Goal: Book appointment/travel/reservation

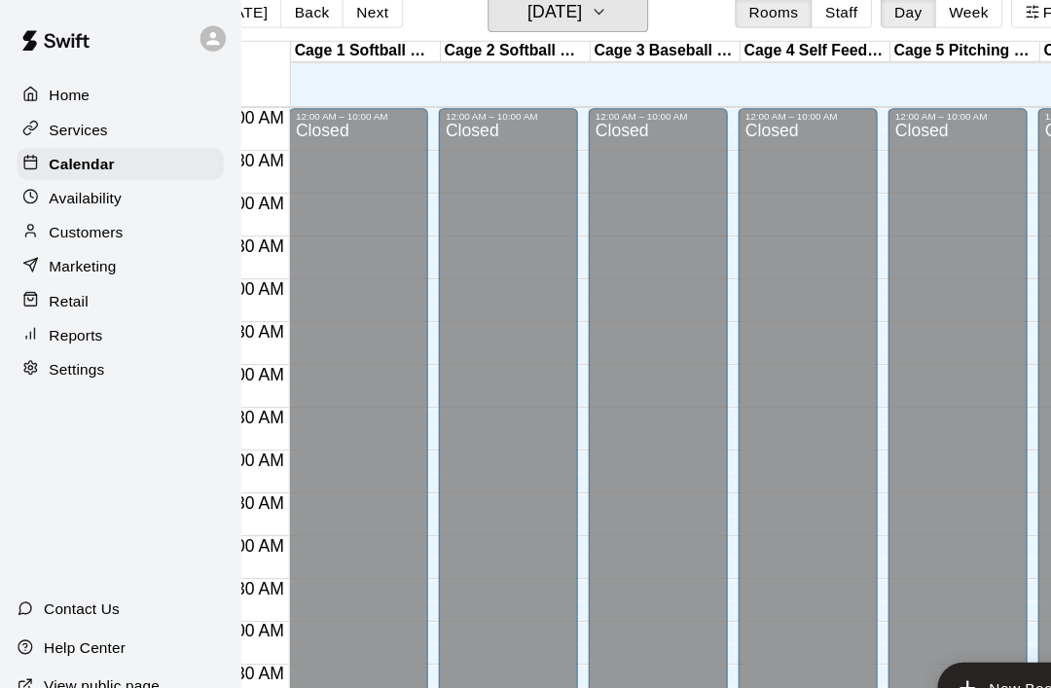
click at [553, 22] on icon "button" at bounding box center [545, 10] width 16 height 23
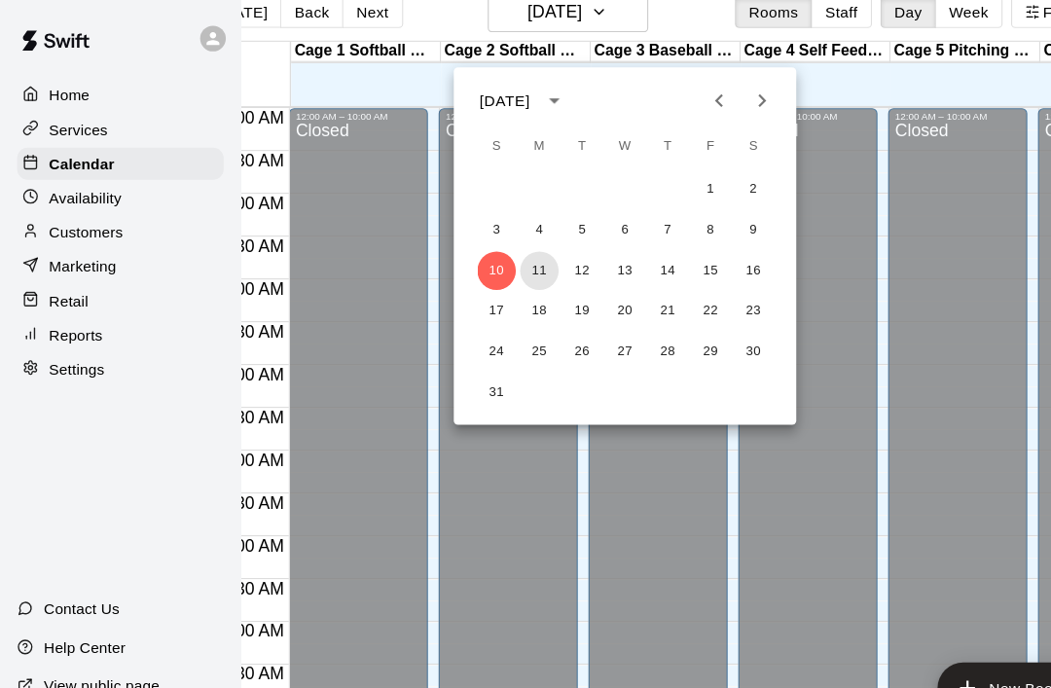
click at [495, 249] on button "11" at bounding box center [490, 246] width 35 height 35
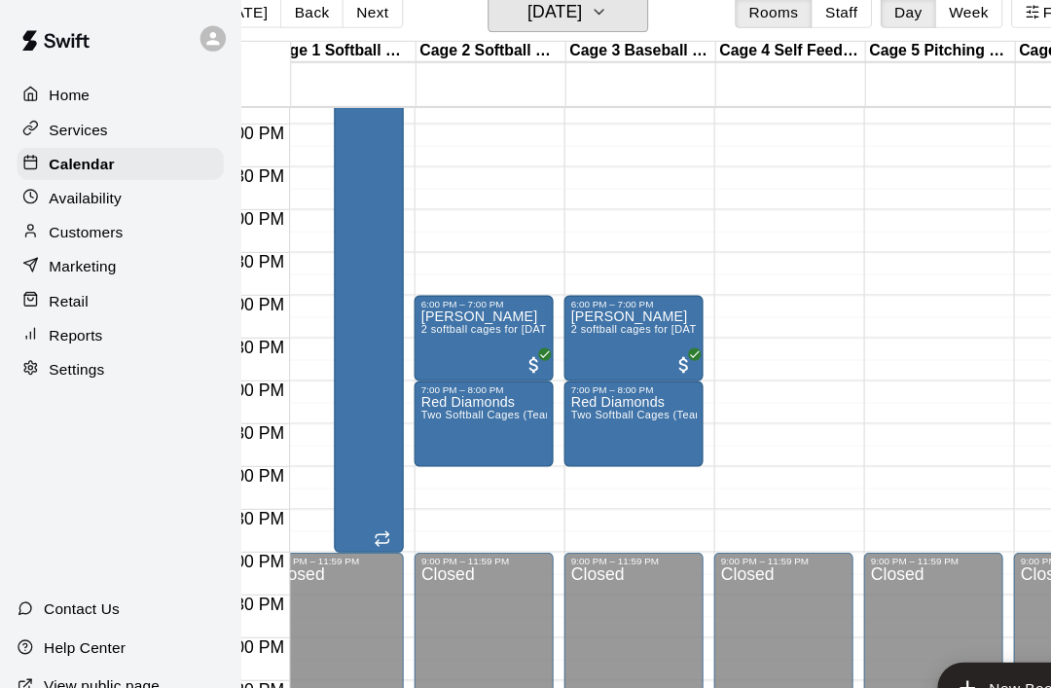
scroll to position [1243, 18]
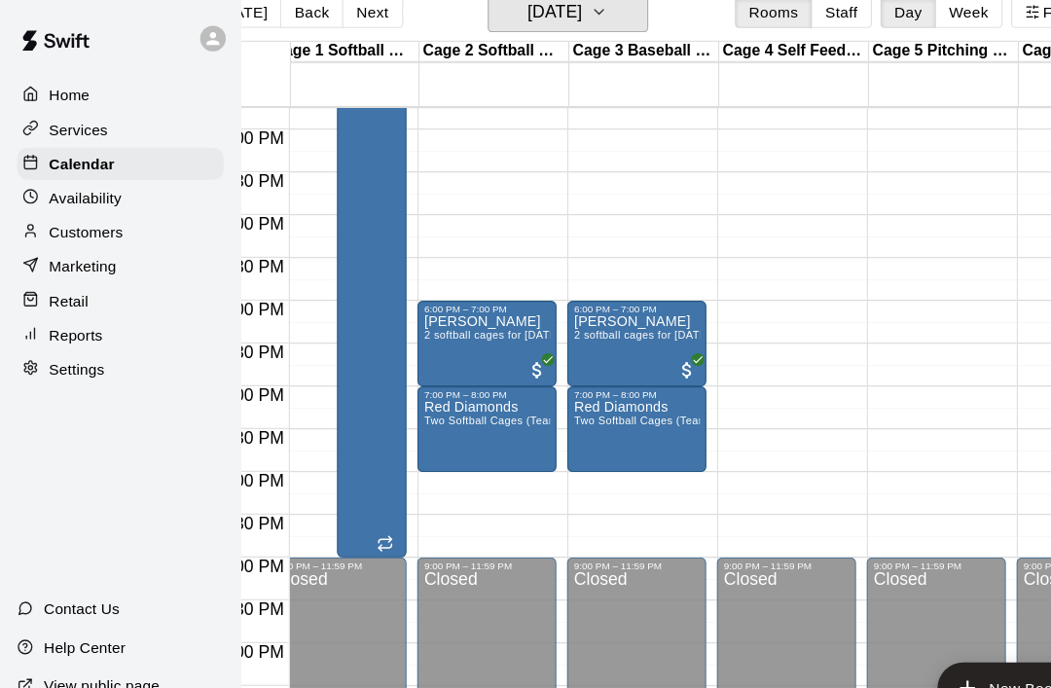
click at [553, 22] on icon "button" at bounding box center [545, 10] width 16 height 23
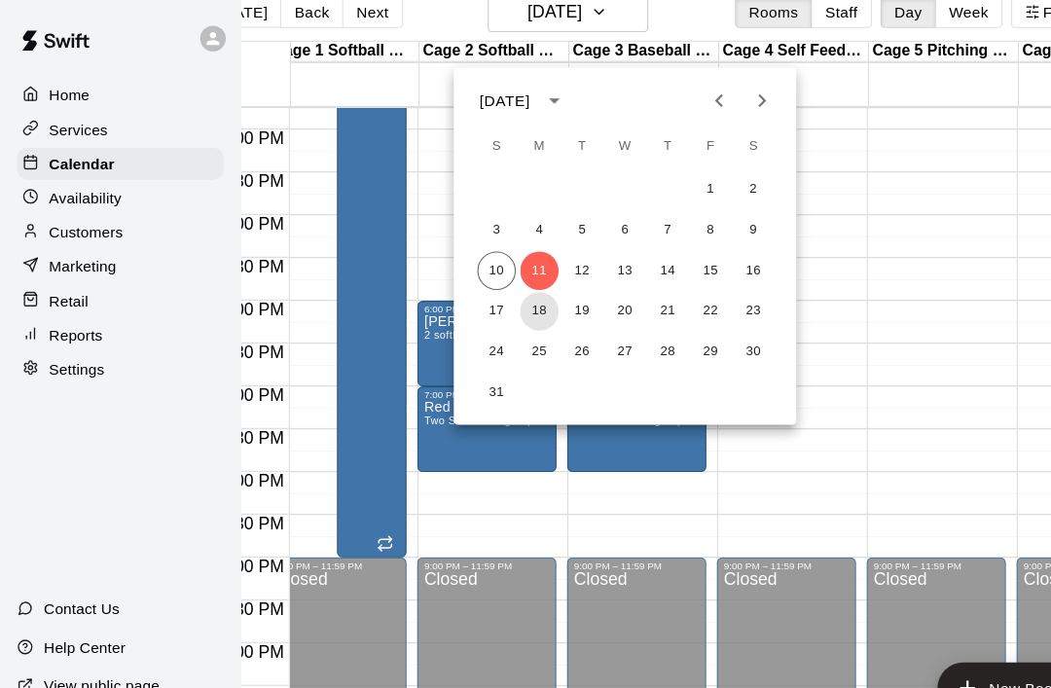
click at [495, 292] on button "18" at bounding box center [490, 283] width 35 height 35
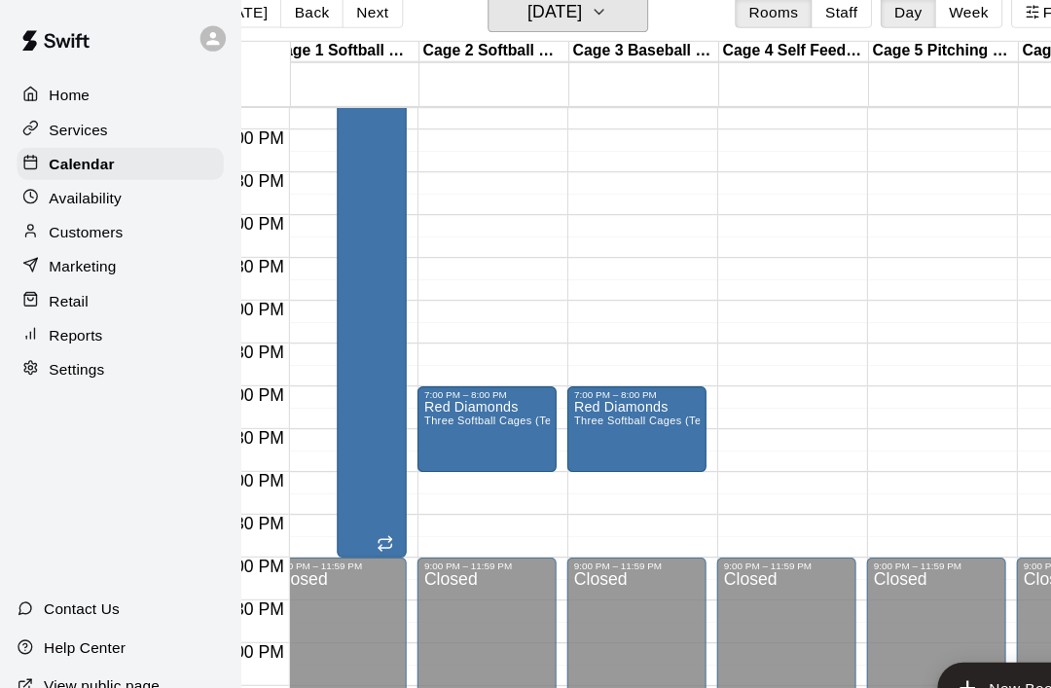
click at [553, 22] on icon "button" at bounding box center [545, 10] width 16 height 23
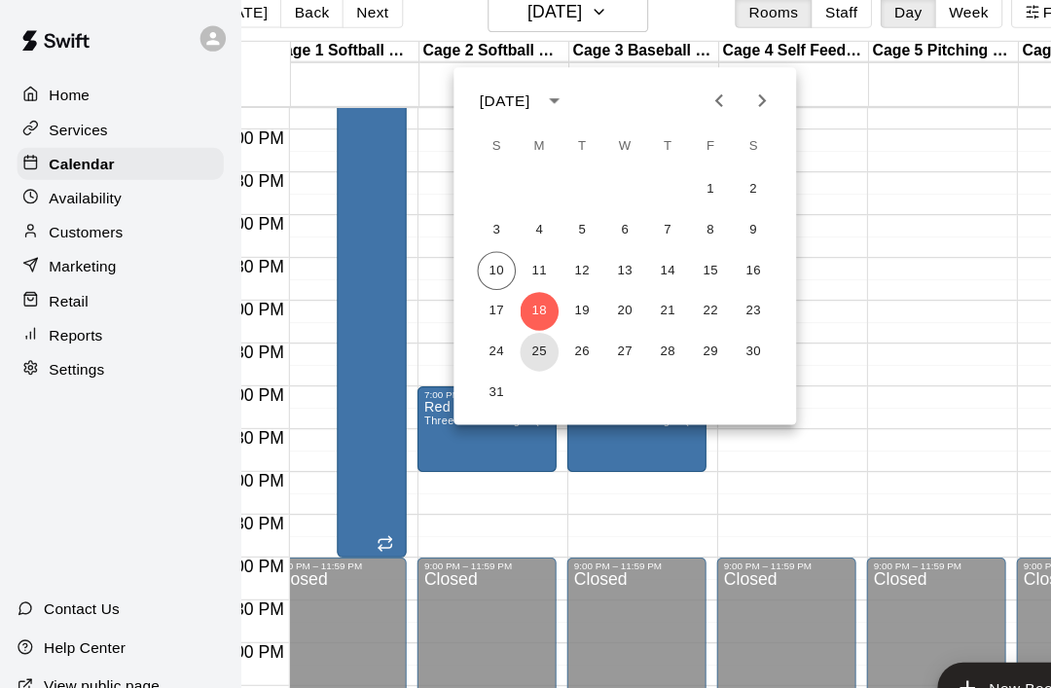
click at [492, 318] on button "25" at bounding box center [490, 320] width 35 height 35
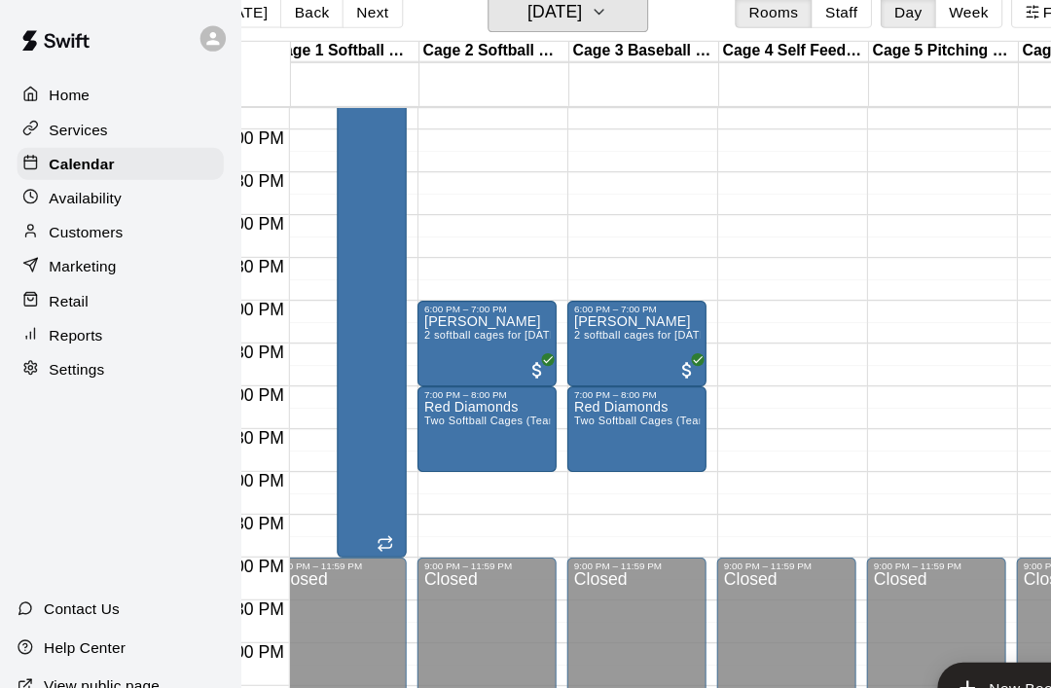
click at [553, 22] on icon "button" at bounding box center [545, 10] width 16 height 23
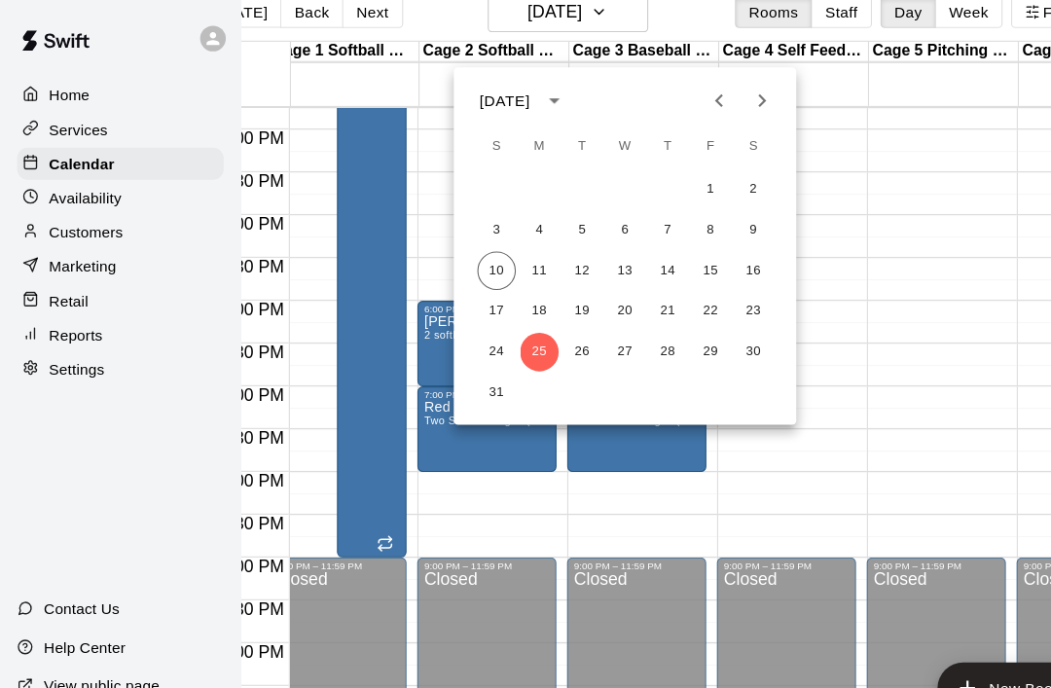
click at [691, 105] on button "Next month" at bounding box center [692, 91] width 39 height 39
click at [533, 176] on button "2" at bounding box center [529, 172] width 35 height 35
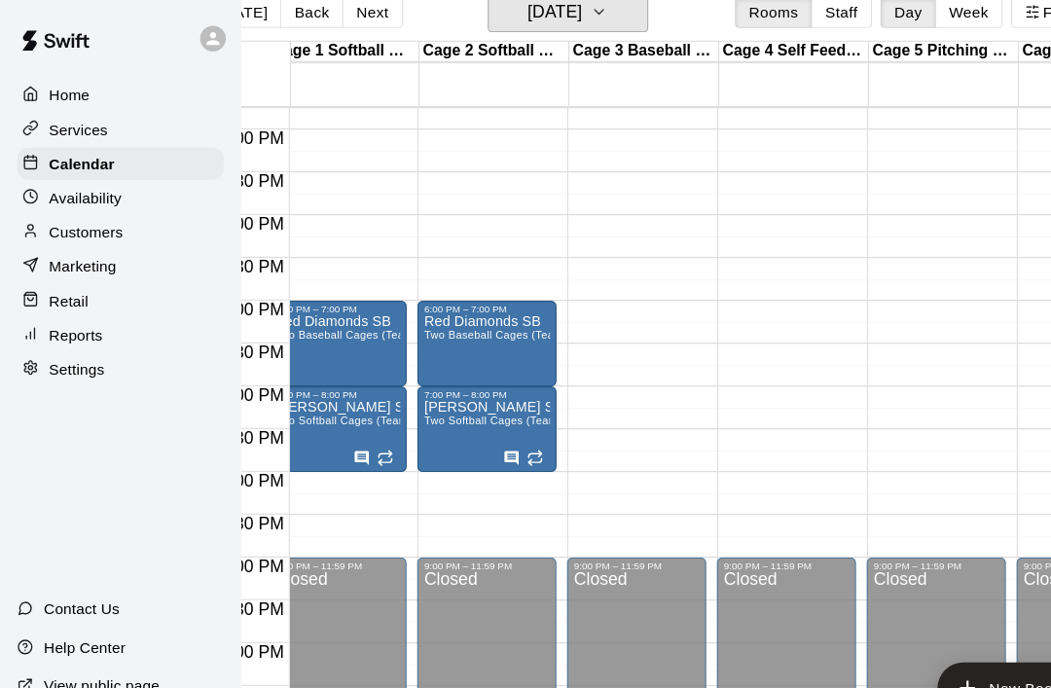
click at [553, 22] on icon "button" at bounding box center [545, 10] width 16 height 23
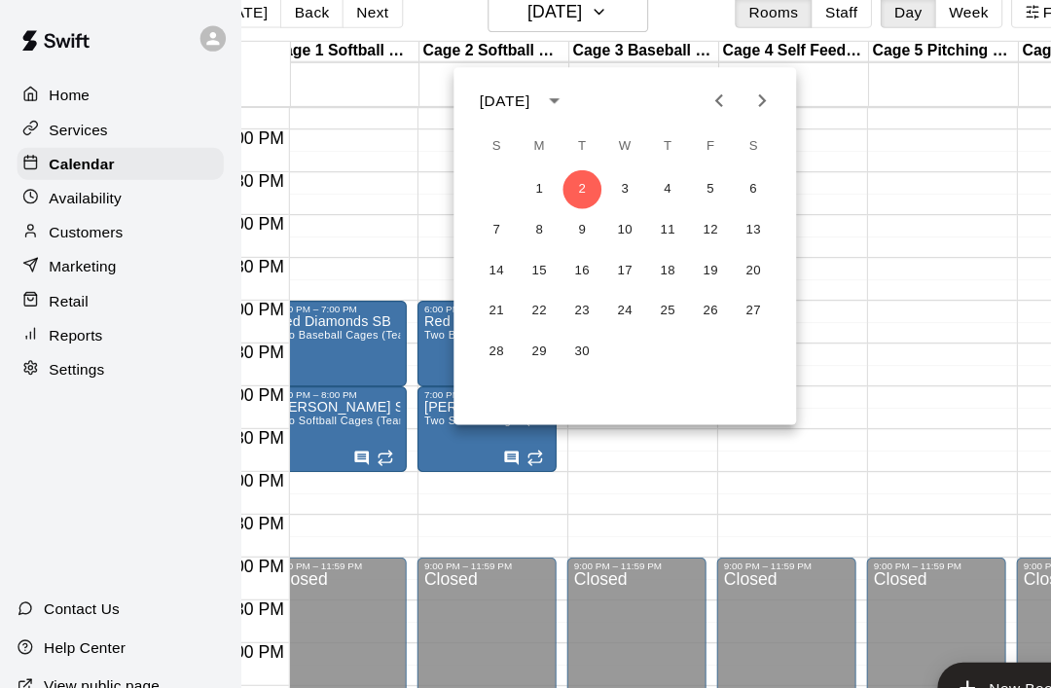
click at [658, 101] on icon "Previous month" at bounding box center [653, 91] width 23 height 23
click at [610, 253] on button "14" at bounding box center [607, 246] width 35 height 35
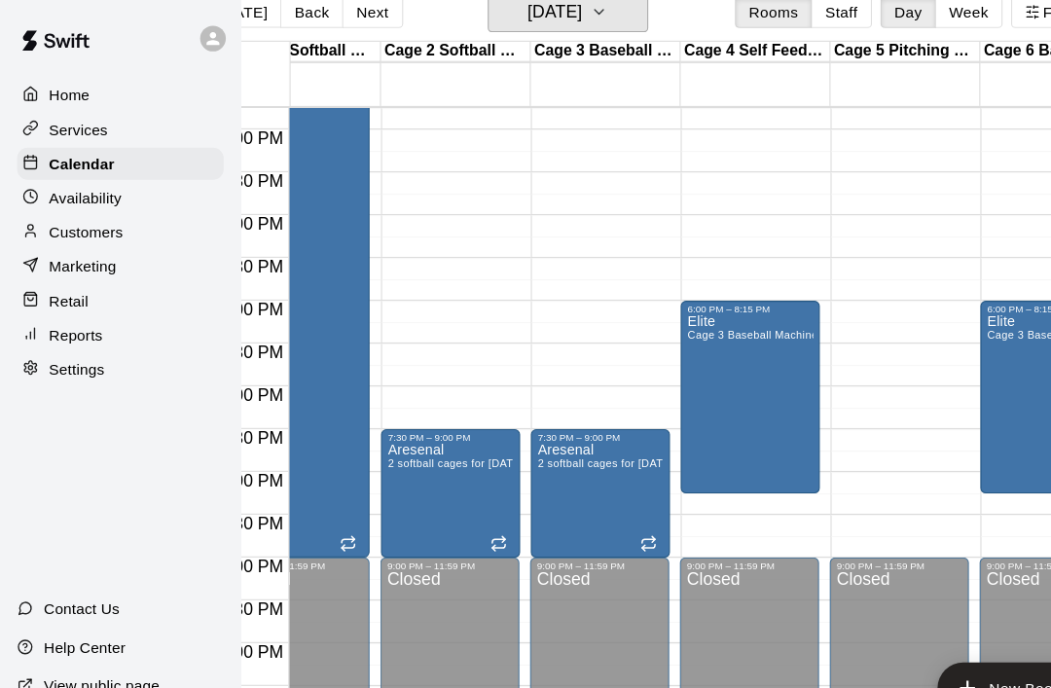
scroll to position [0, 54]
click at [732, 379] on div "Elite Cage 3 Baseball Machine" at bounding box center [682, 630] width 115 height 688
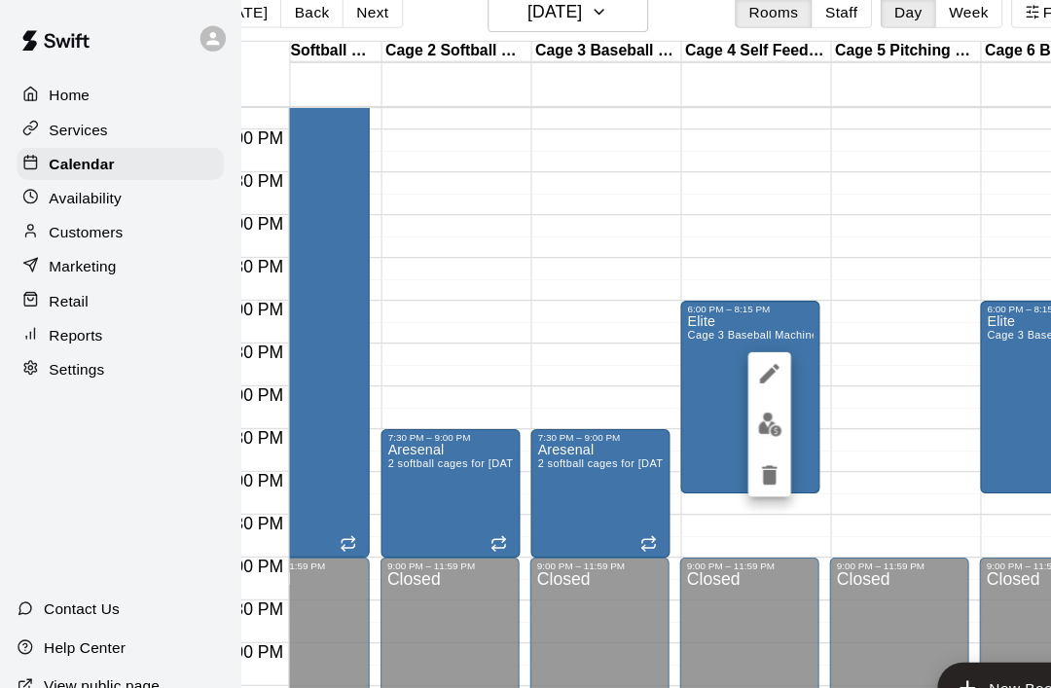
click at [703, 337] on icon "edit" at bounding box center [700, 340] width 18 height 18
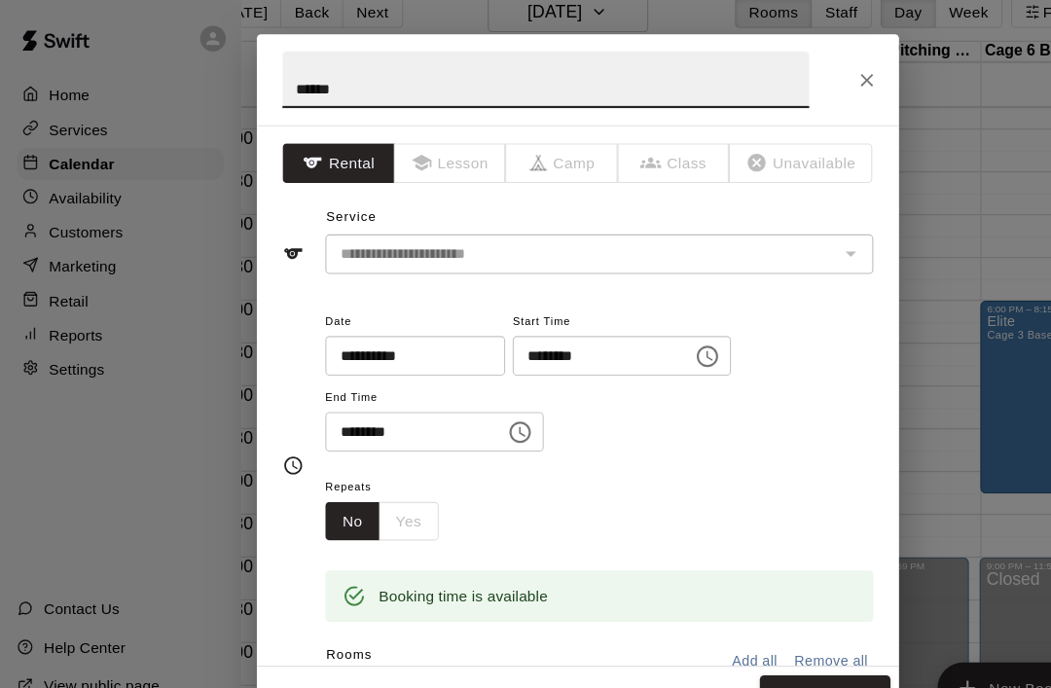
click at [506, 331] on input "********" at bounding box center [541, 324] width 150 height 36
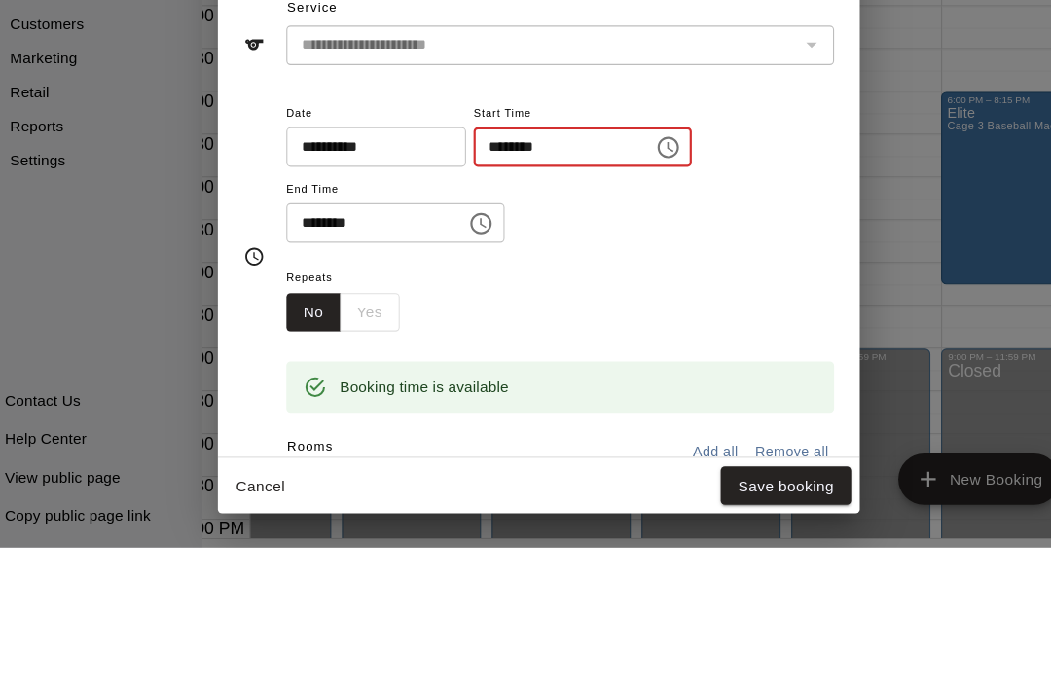
type input "********"
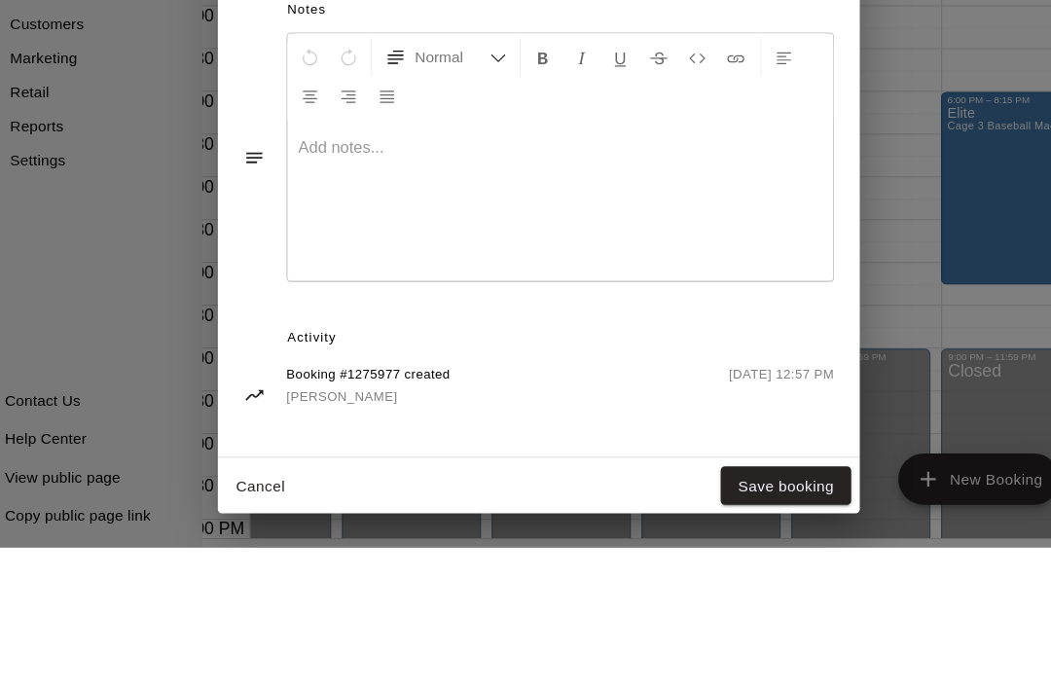
scroll to position [512, 0]
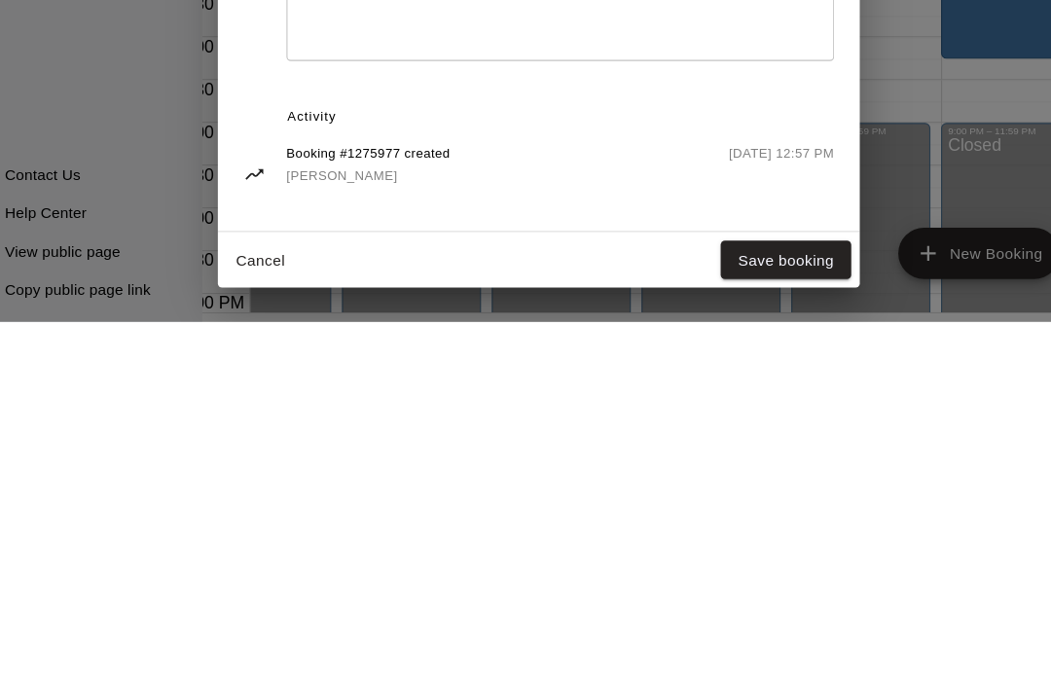
click at [714, 614] on button "Save booking" at bounding box center [750, 632] width 119 height 36
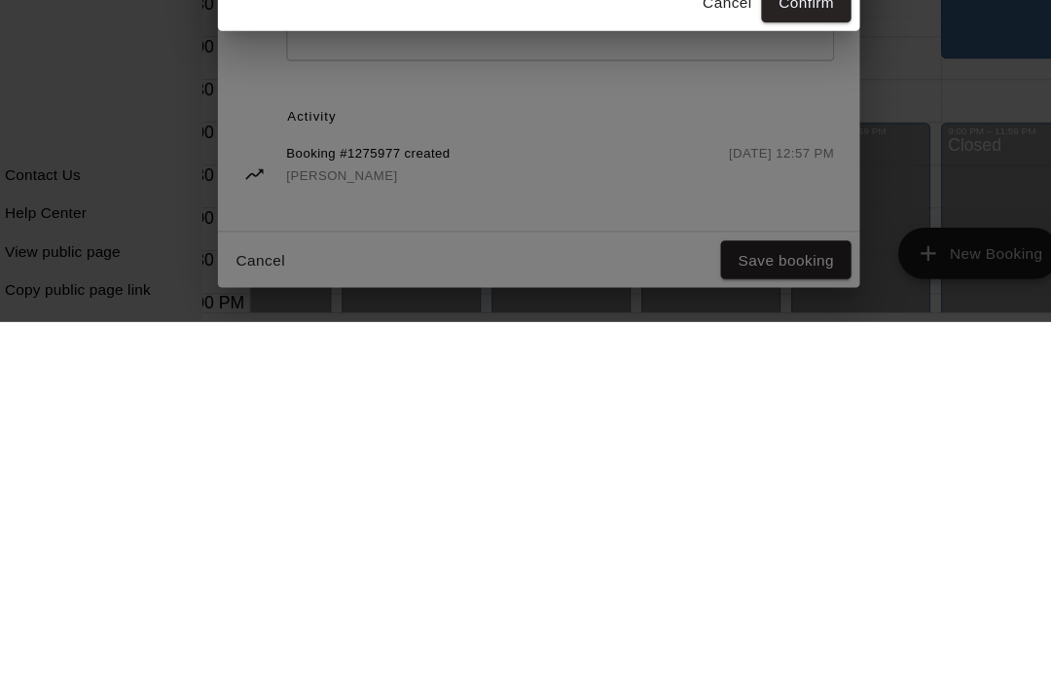
scroll to position [93, 0]
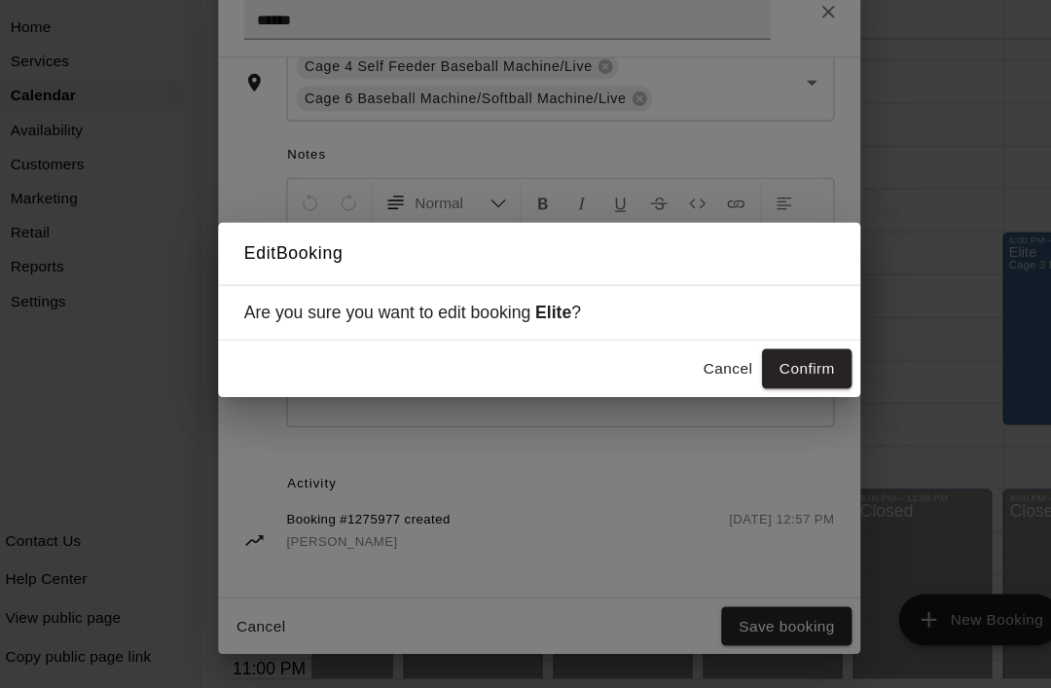
click at [750, 379] on button "Confirm" at bounding box center [769, 397] width 82 height 36
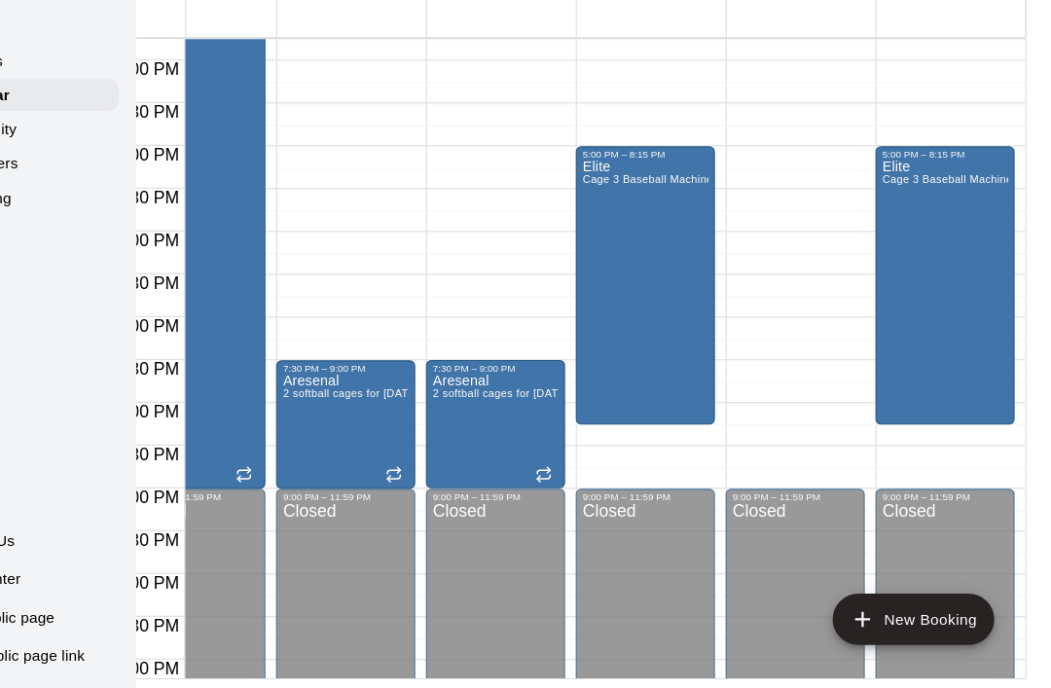
scroll to position [93, 55]
click at [625, 306] on div "Elite Cage 3 Baseball Machine" at bounding box center [682, 552] width 115 height 688
click at [529, 87] on button "edit" at bounding box center [548, 106] width 39 height 39
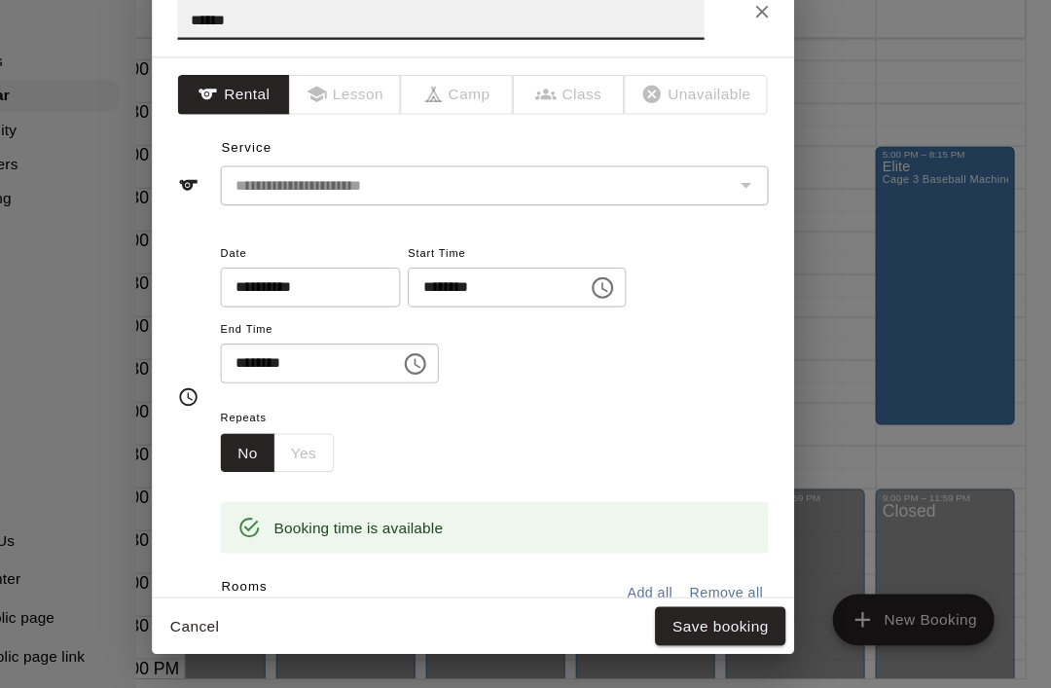
click at [296, 375] on input "********" at bounding box center [371, 393] width 150 height 36
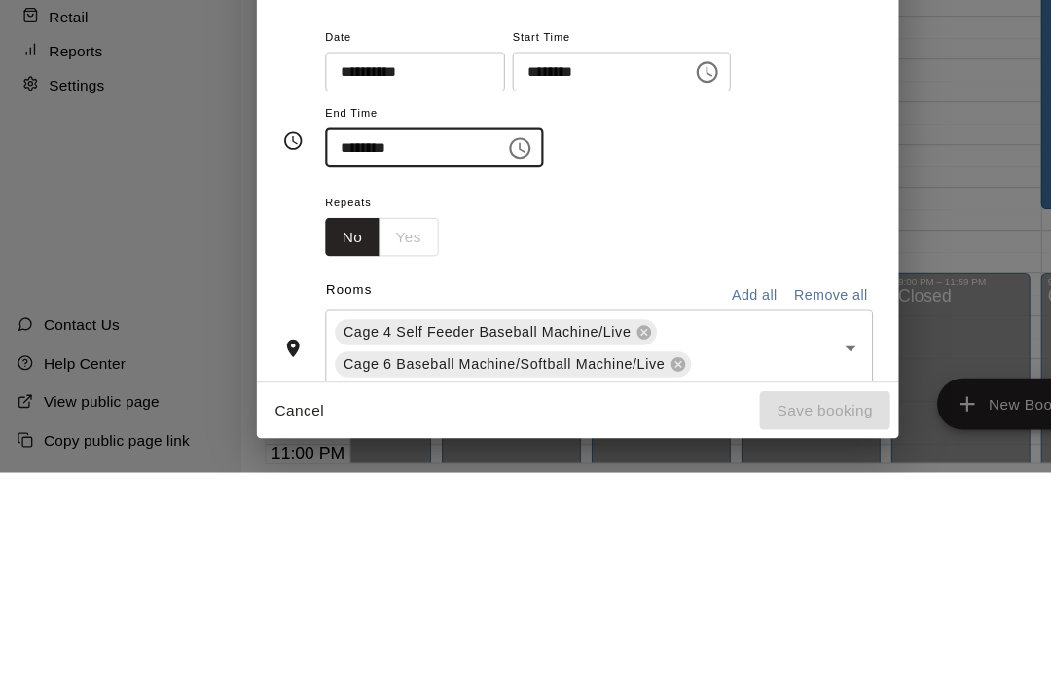
type input "********"
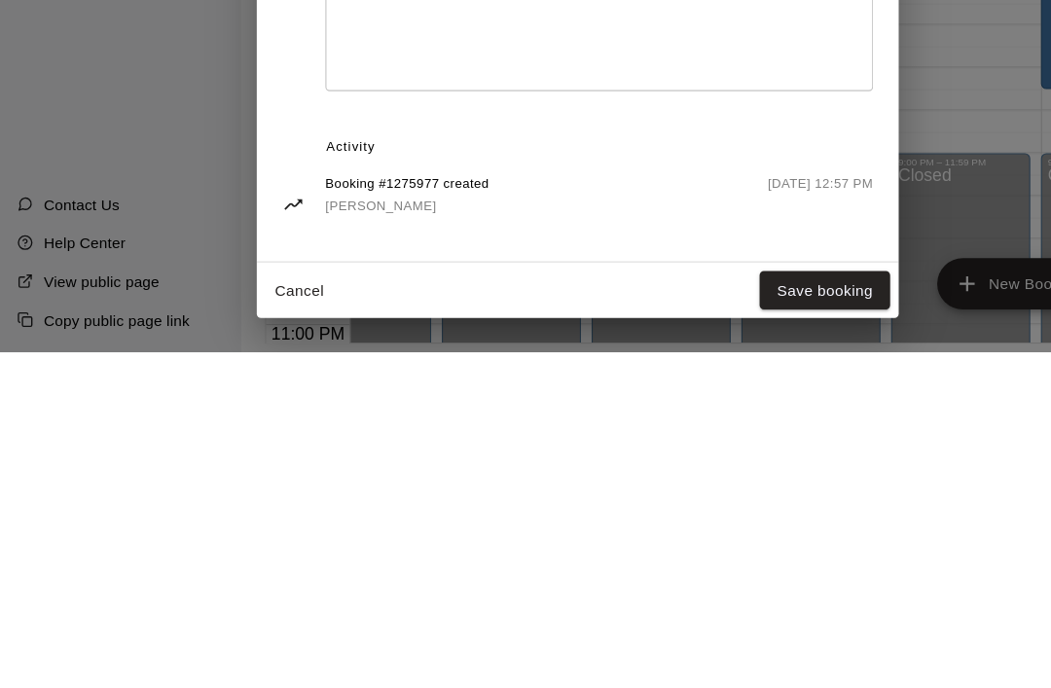
scroll to position [93, 0]
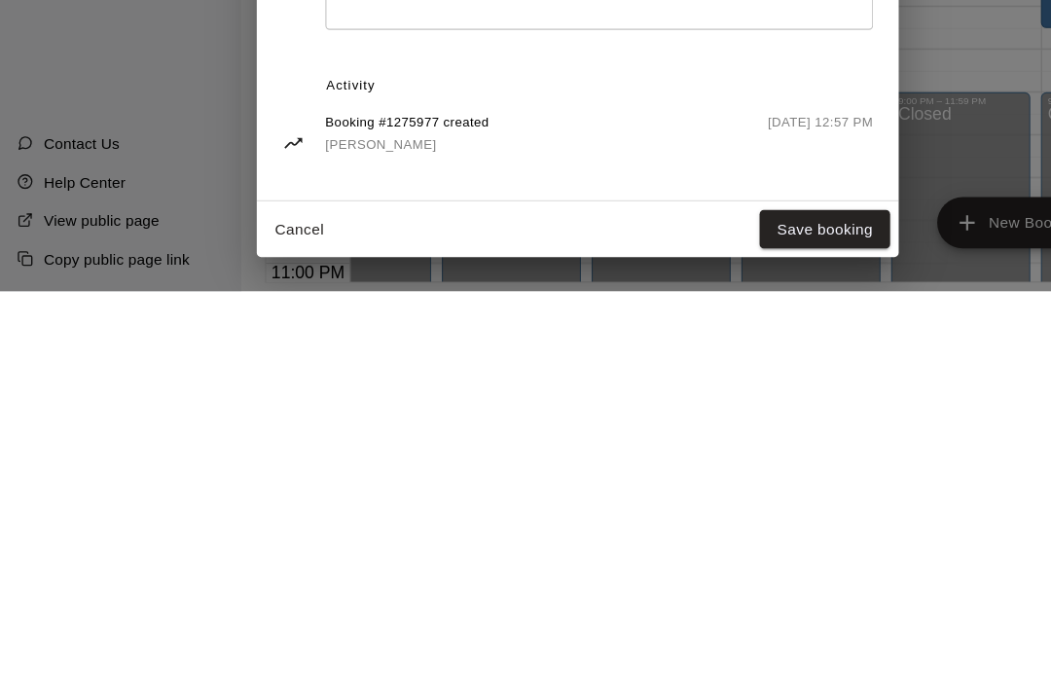
click at [754, 614] on button "Save booking" at bounding box center [750, 632] width 119 height 36
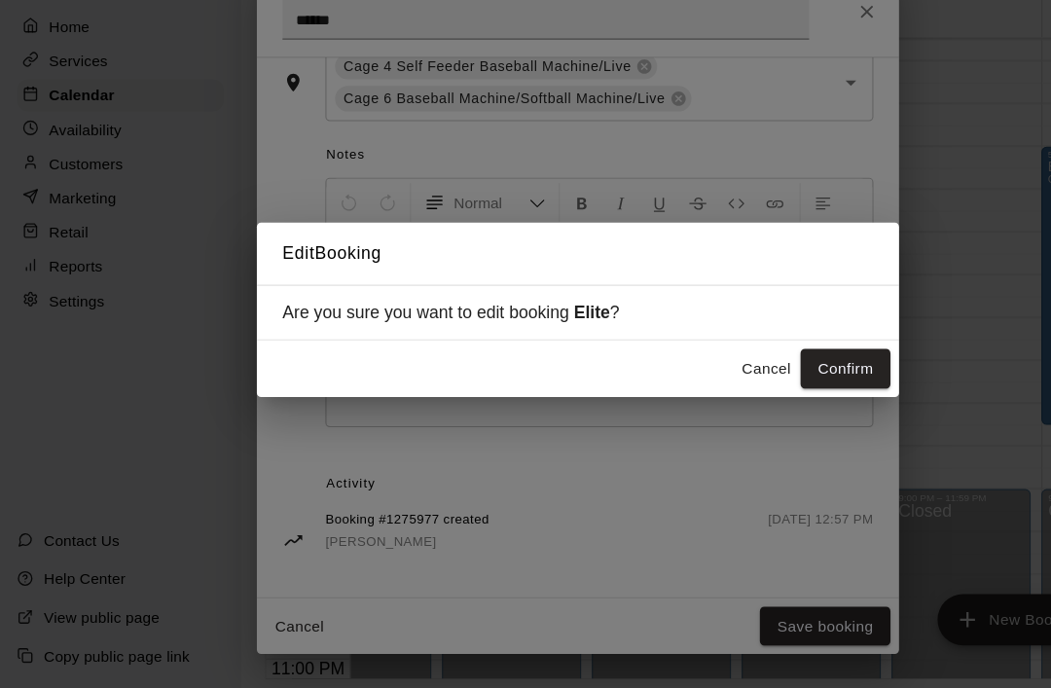
click at [762, 379] on button "Confirm" at bounding box center [769, 397] width 82 height 36
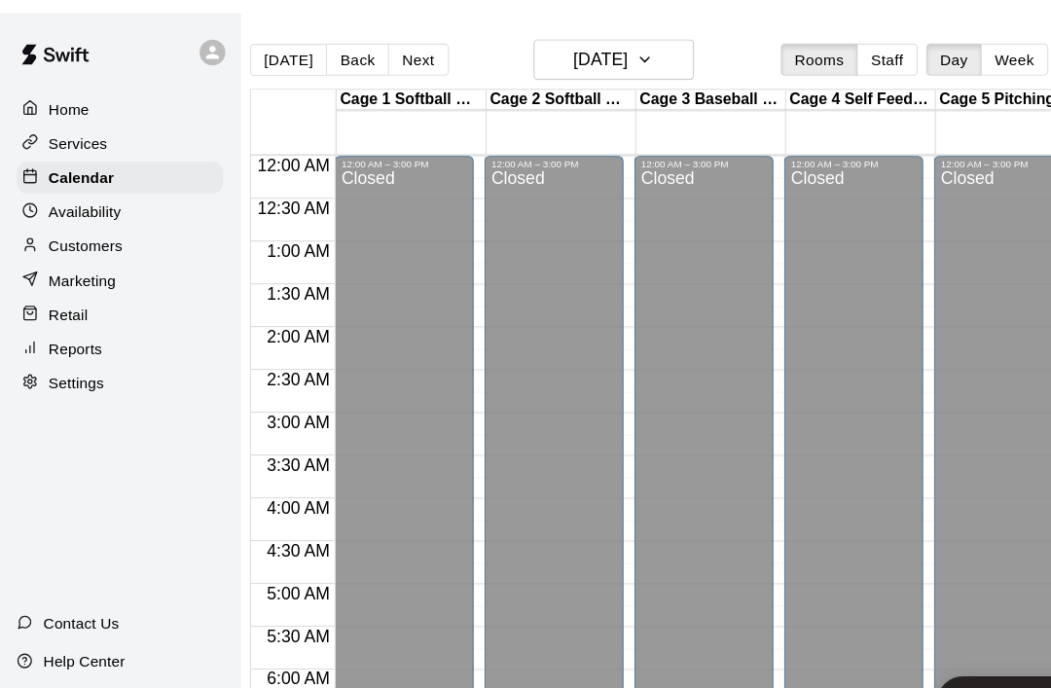
scroll to position [0, 0]
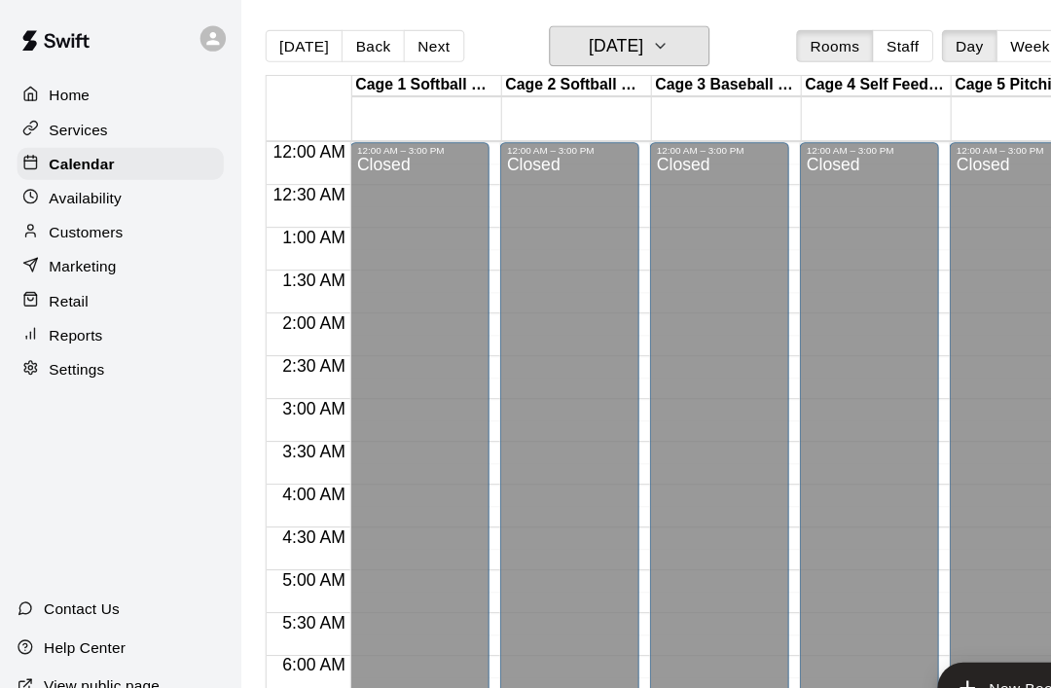
click at [645, 49] on button "[DATE]" at bounding box center [572, 41] width 146 height 37
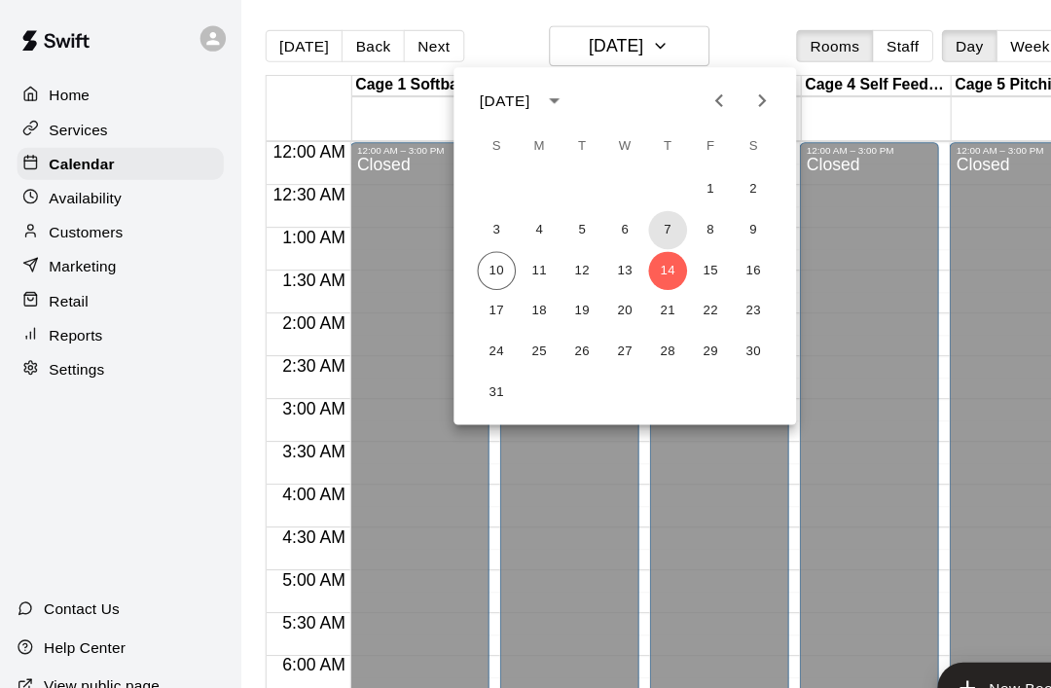
click at [617, 207] on button "7" at bounding box center [607, 209] width 35 height 35
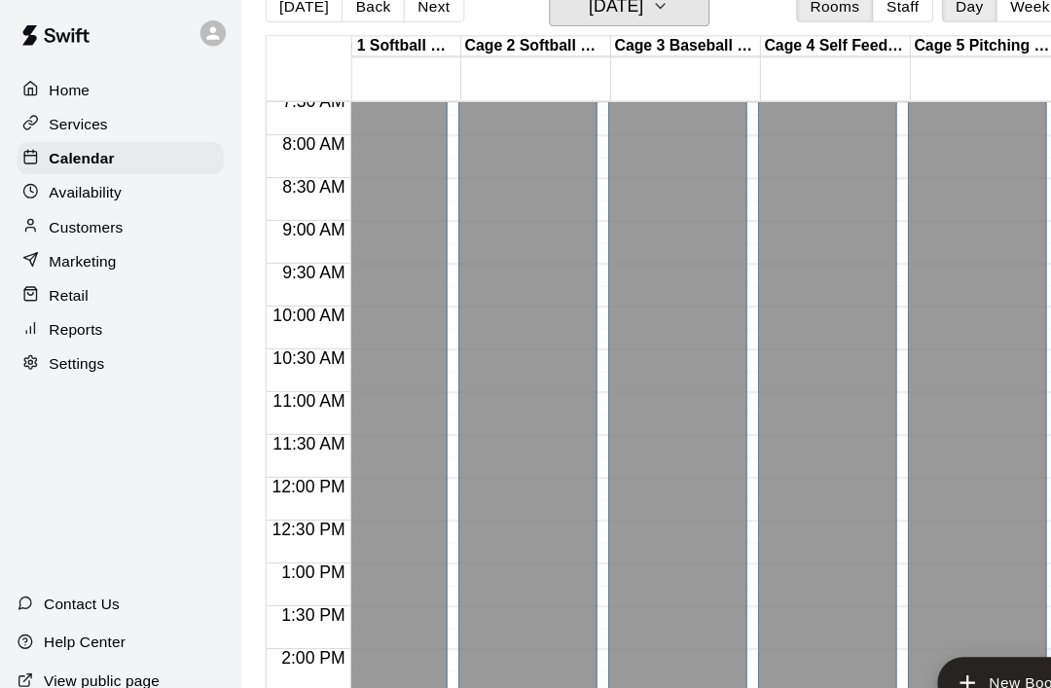
scroll to position [0, 43]
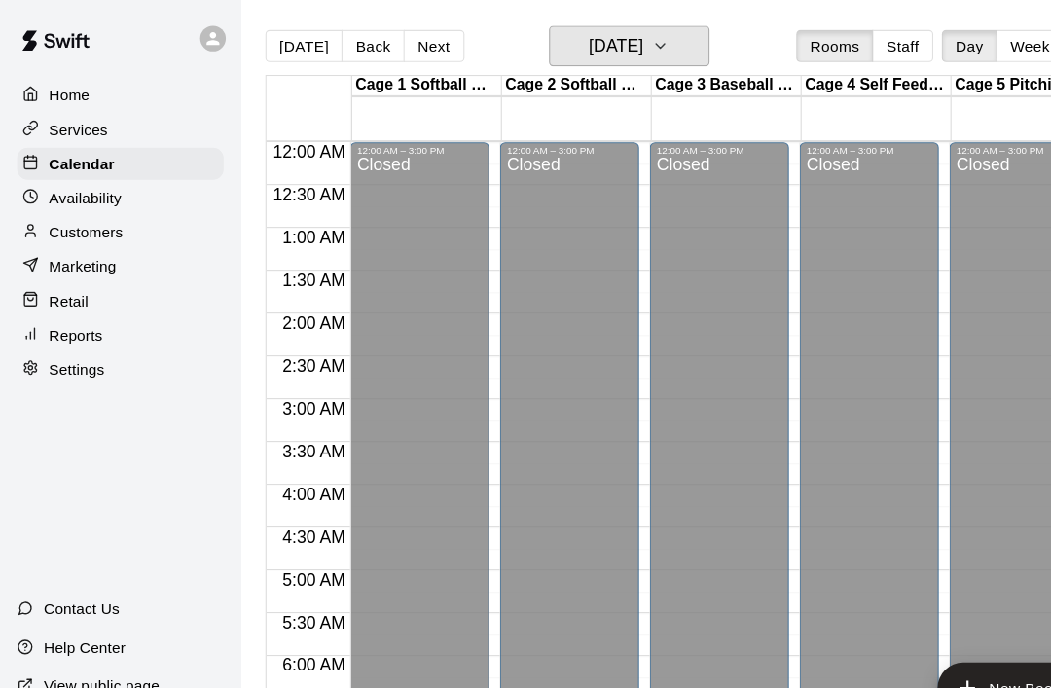
click at [642, 48] on button "[DATE]" at bounding box center [572, 41] width 146 height 37
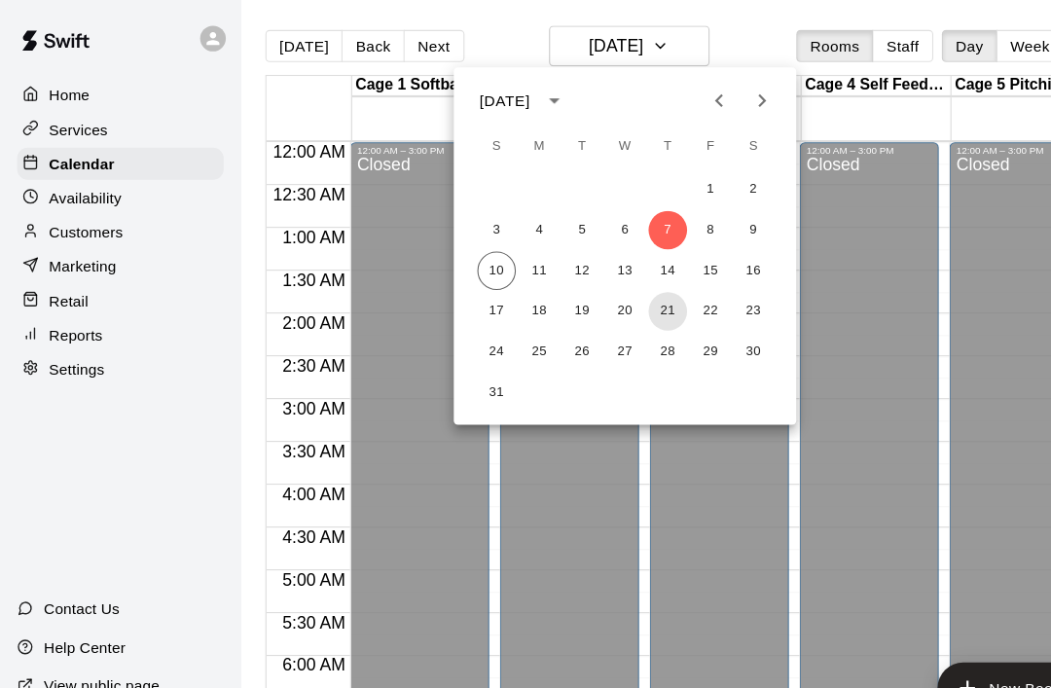
click at [618, 287] on button "21" at bounding box center [607, 283] width 35 height 35
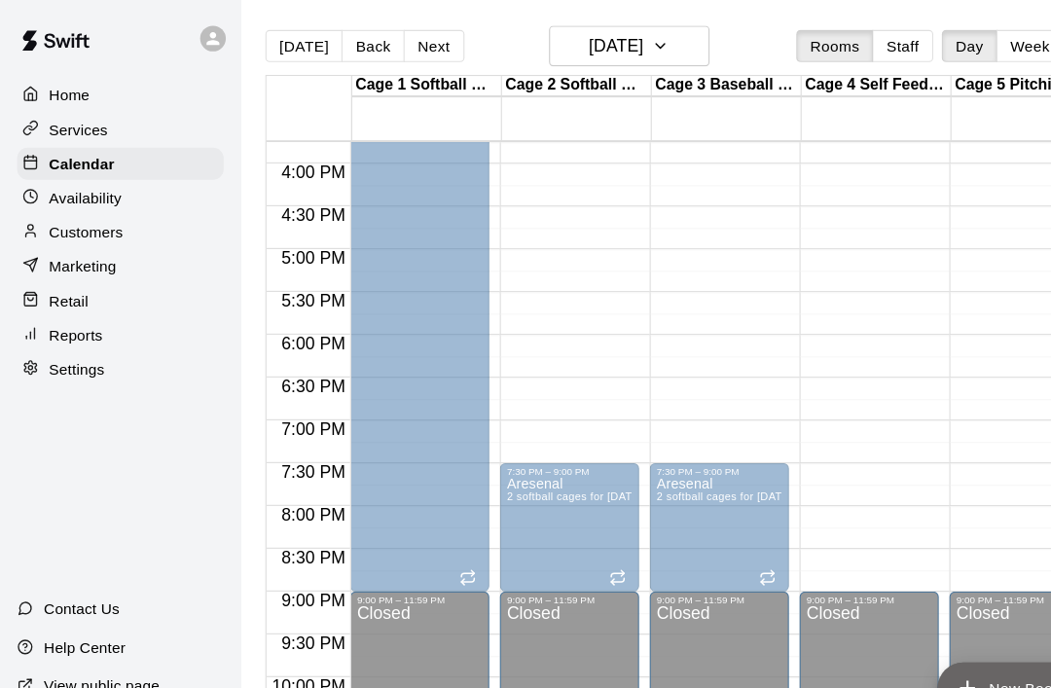
click at [886, 617] on icon "add" at bounding box center [879, 625] width 23 height 23
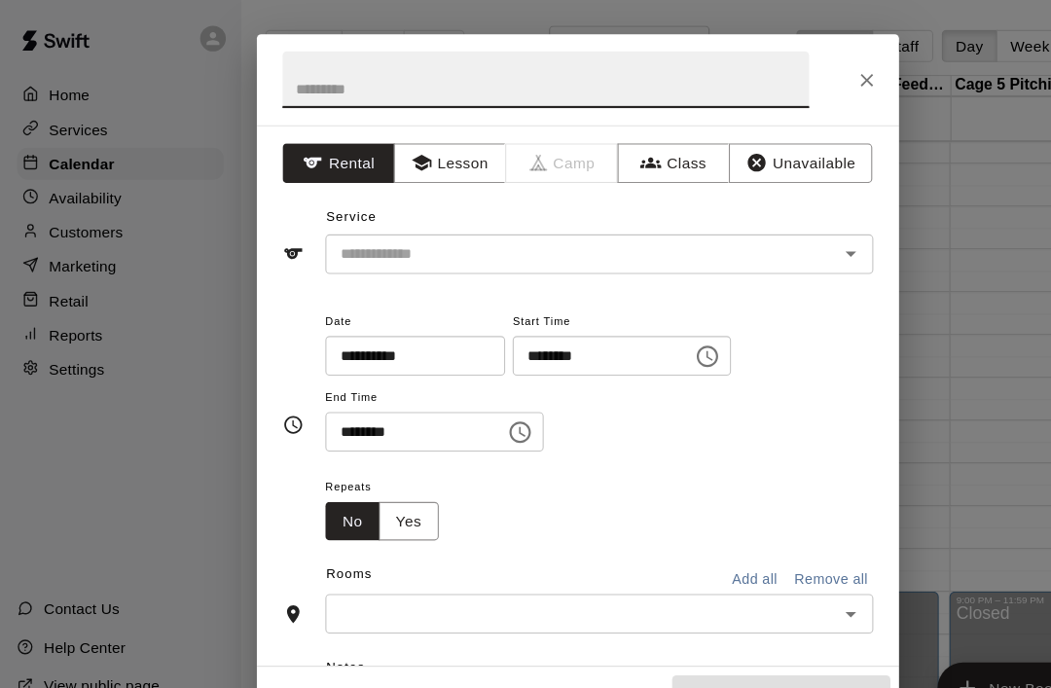
click at [284, 86] on input "text" at bounding box center [496, 73] width 479 height 52
click at [762, 235] on icon "Open" at bounding box center [773, 230] width 23 height 23
type input "**"
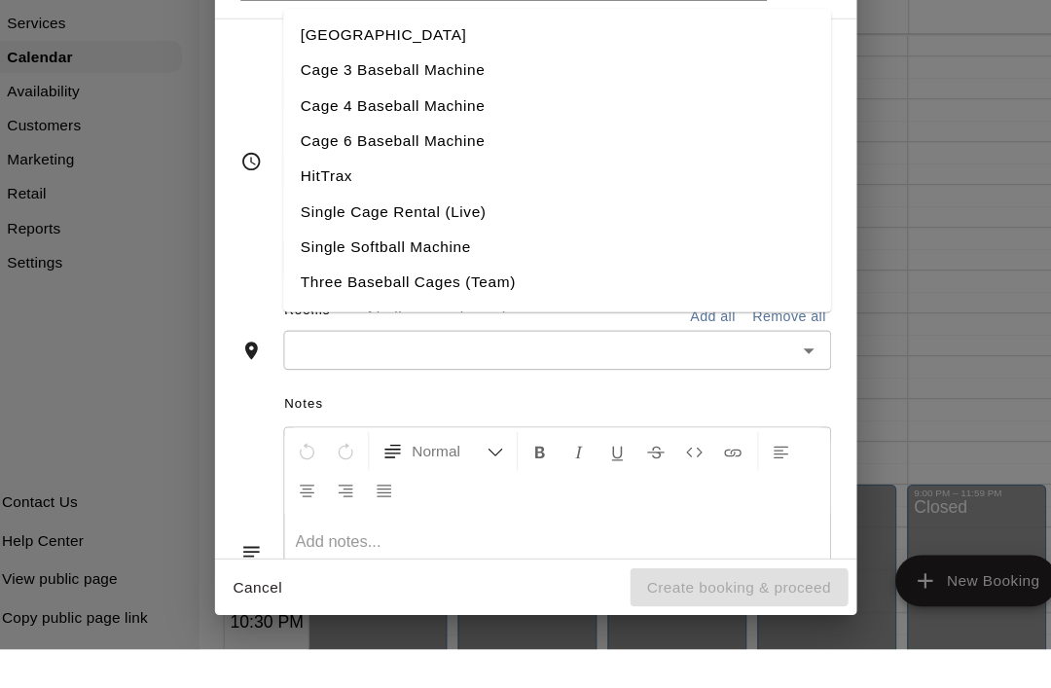
click at [296, 306] on li "Single Softball Machine" at bounding box center [545, 322] width 498 height 32
type input "**********"
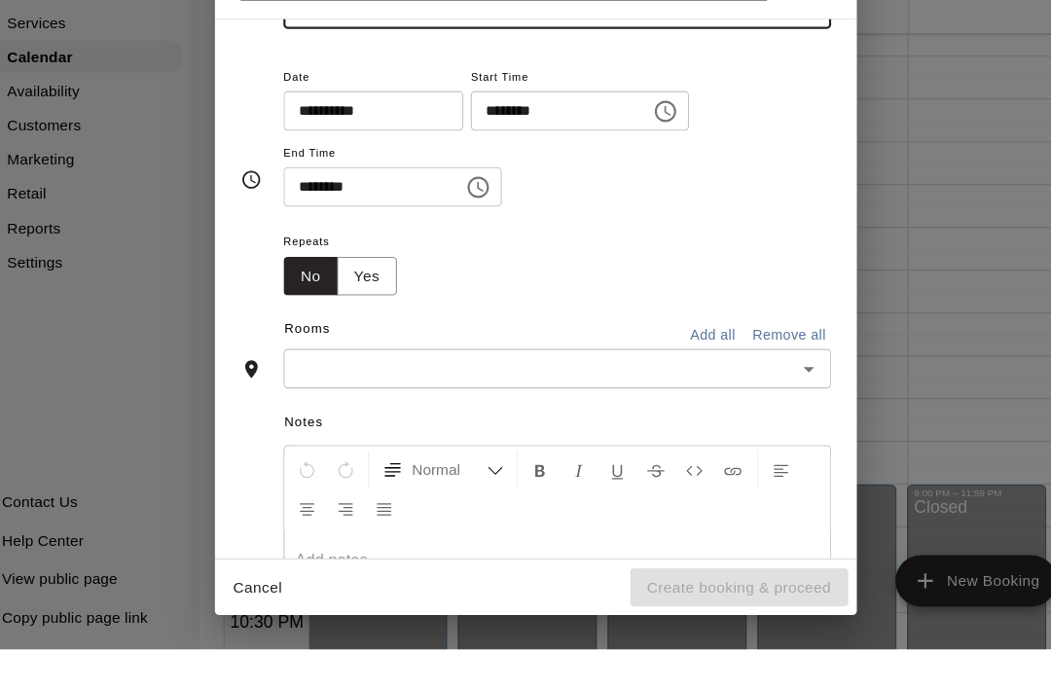
click at [466, 180] on input "********" at bounding box center [541, 198] width 150 height 36
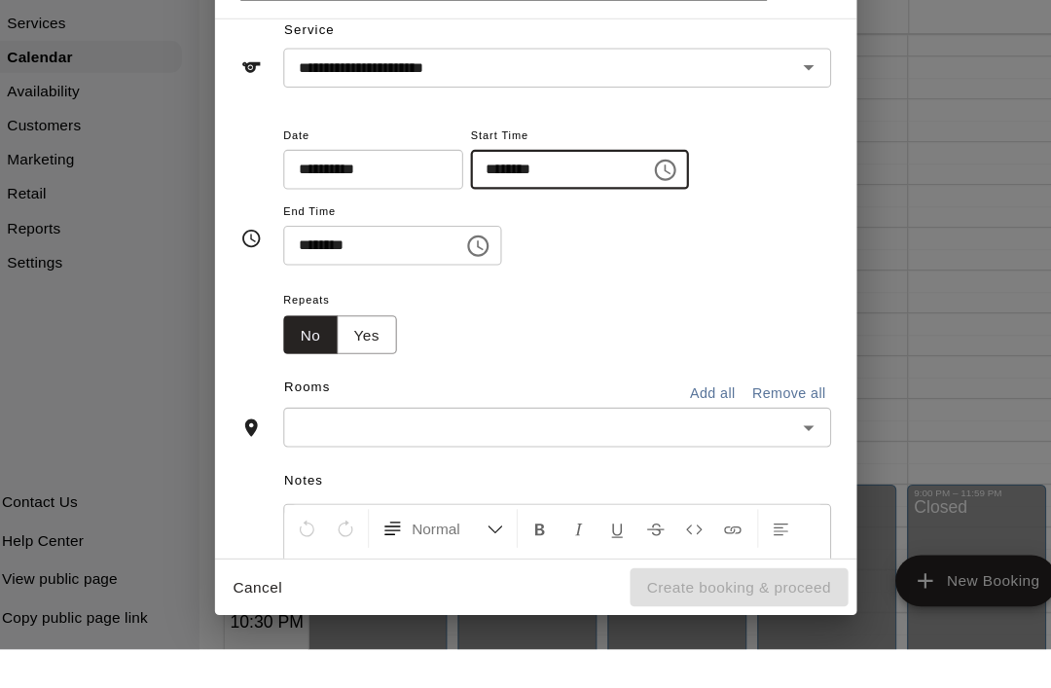
click at [633, 242] on icon "Choose time, selected time is 1:00 PM" at bounding box center [642, 251] width 19 height 19
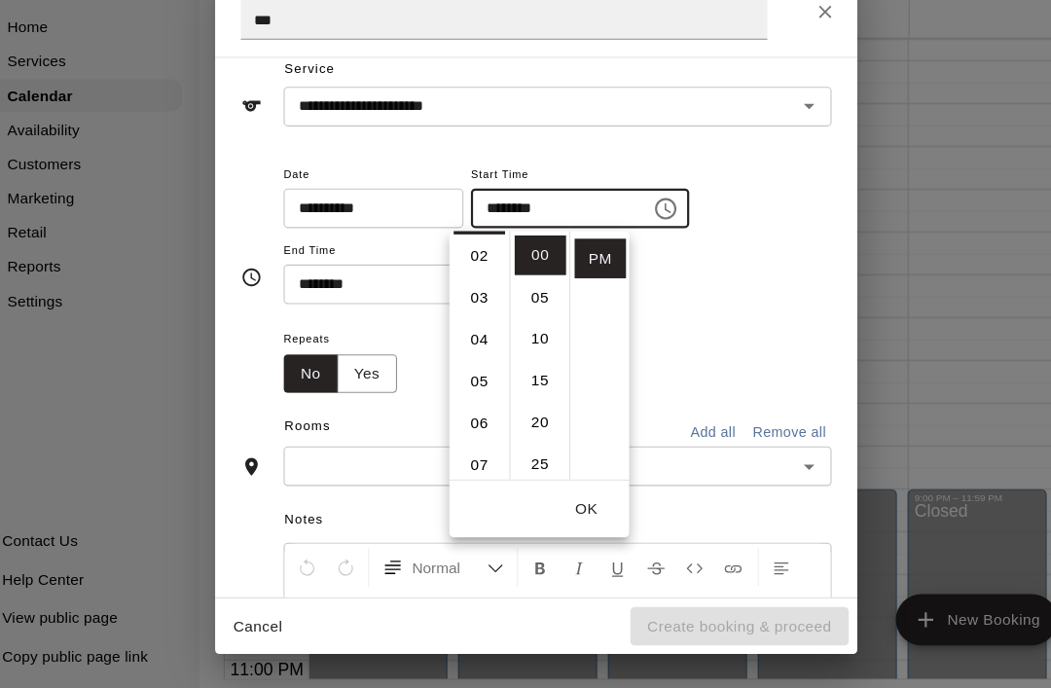
click at [456, 429] on li "06" at bounding box center [473, 447] width 47 height 36
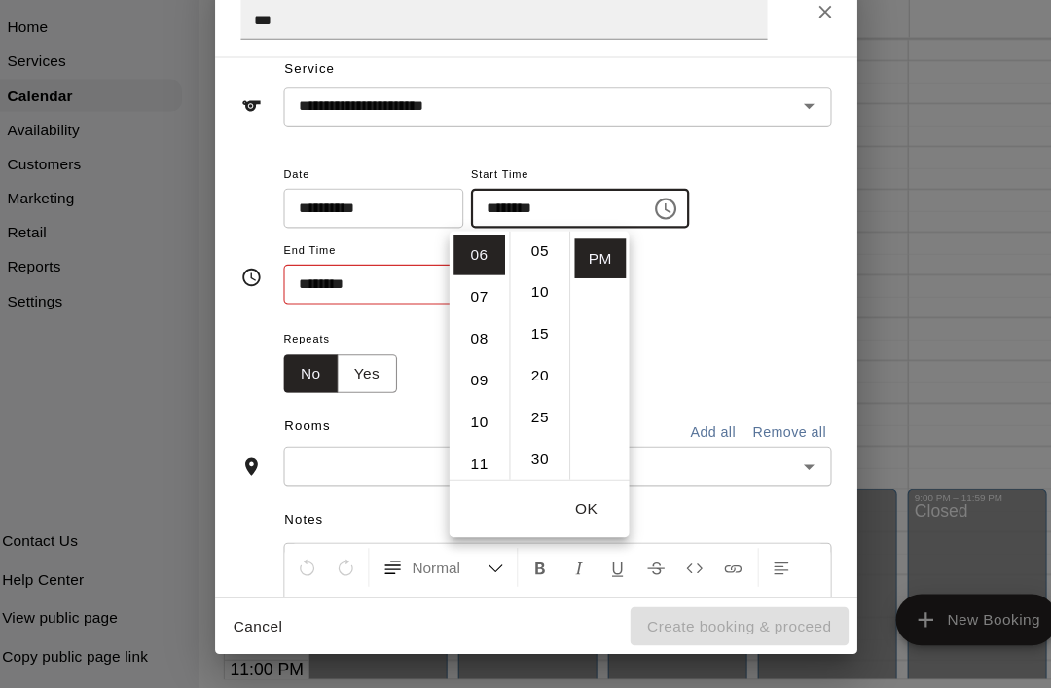
click at [506, 462] on li "30" at bounding box center [529, 480] width 47 height 36
type input "********"
click at [551, 507] on button "OK" at bounding box center [571, 525] width 62 height 36
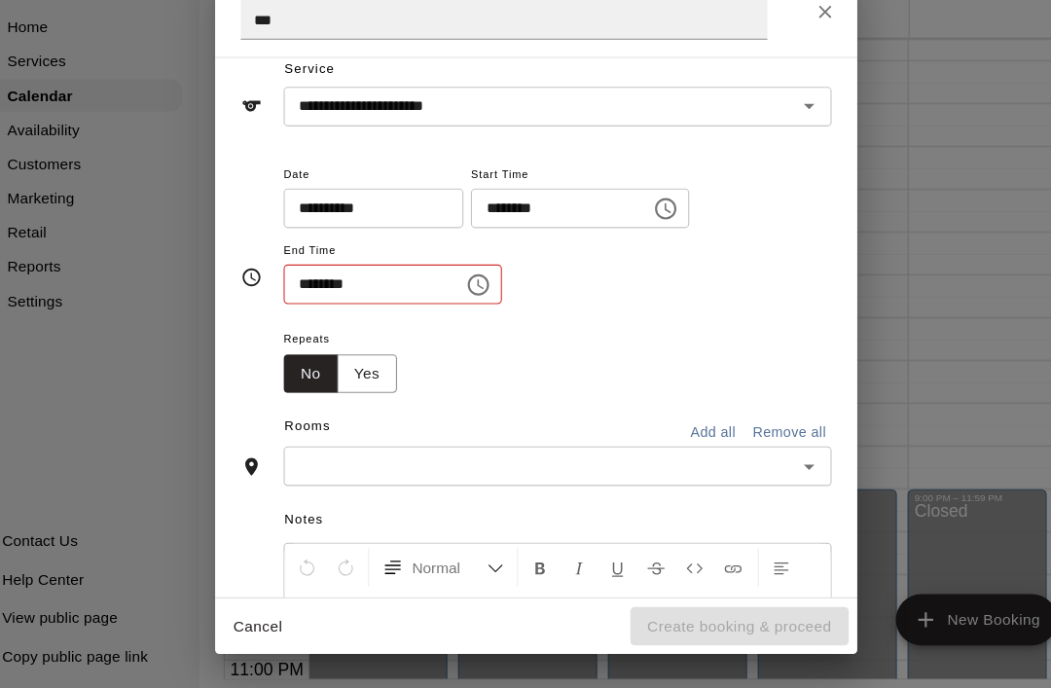
click at [296, 303] on input "********" at bounding box center [371, 321] width 150 height 36
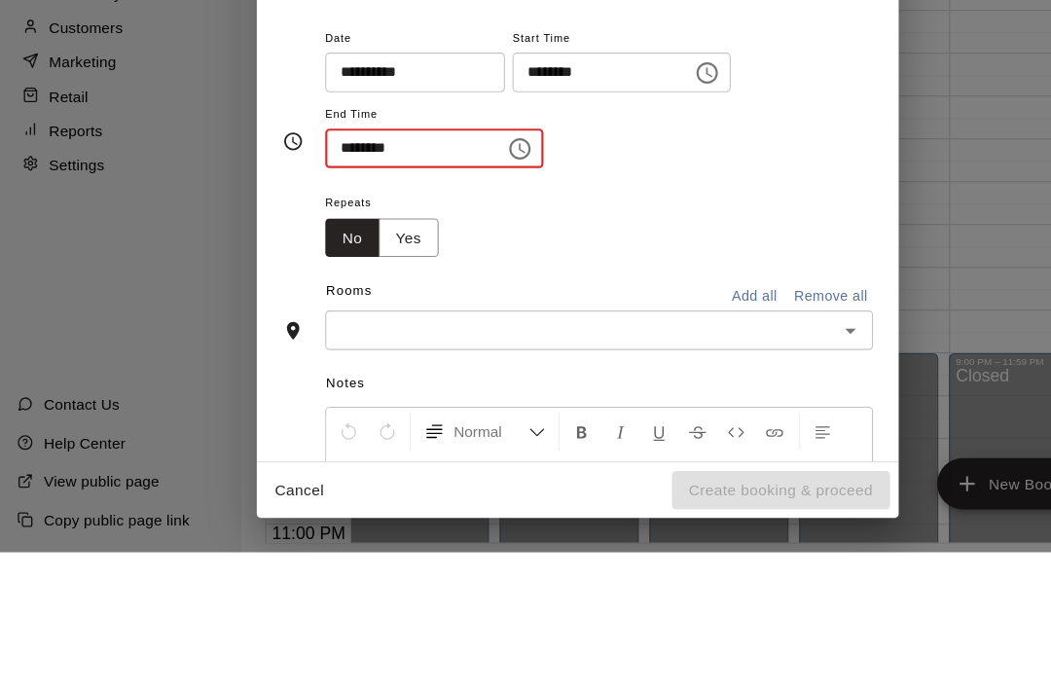
click at [463, 309] on icon "Choose time, selected time is 1:30 PM" at bounding box center [472, 320] width 23 height 23
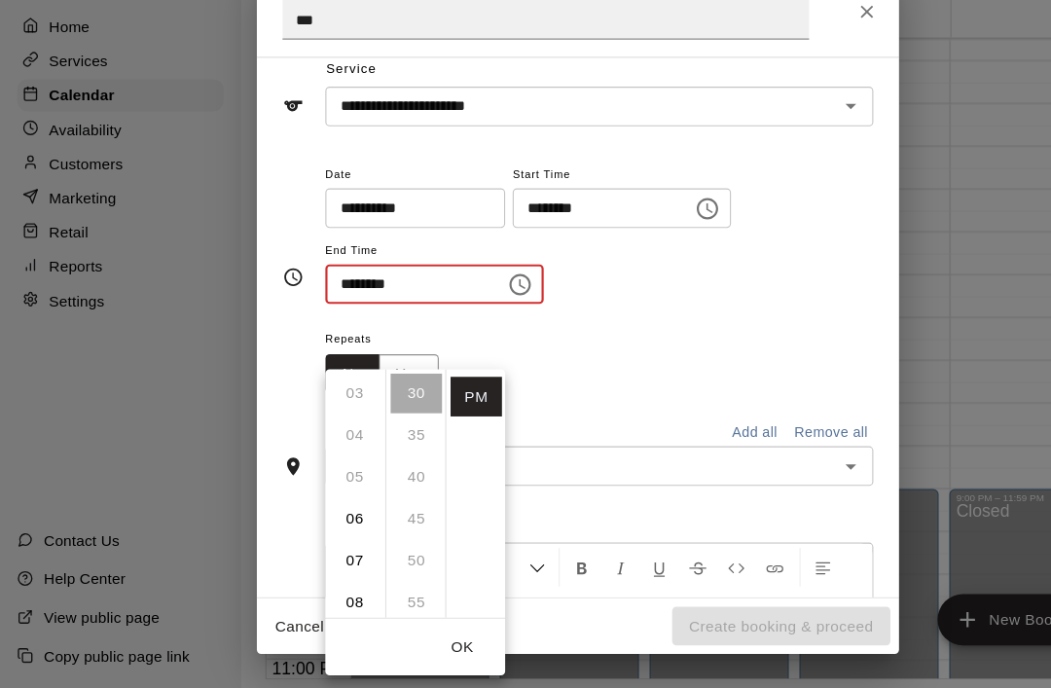
click at [313, 555] on li "07" at bounding box center [323, 573] width 47 height 36
type input "********"
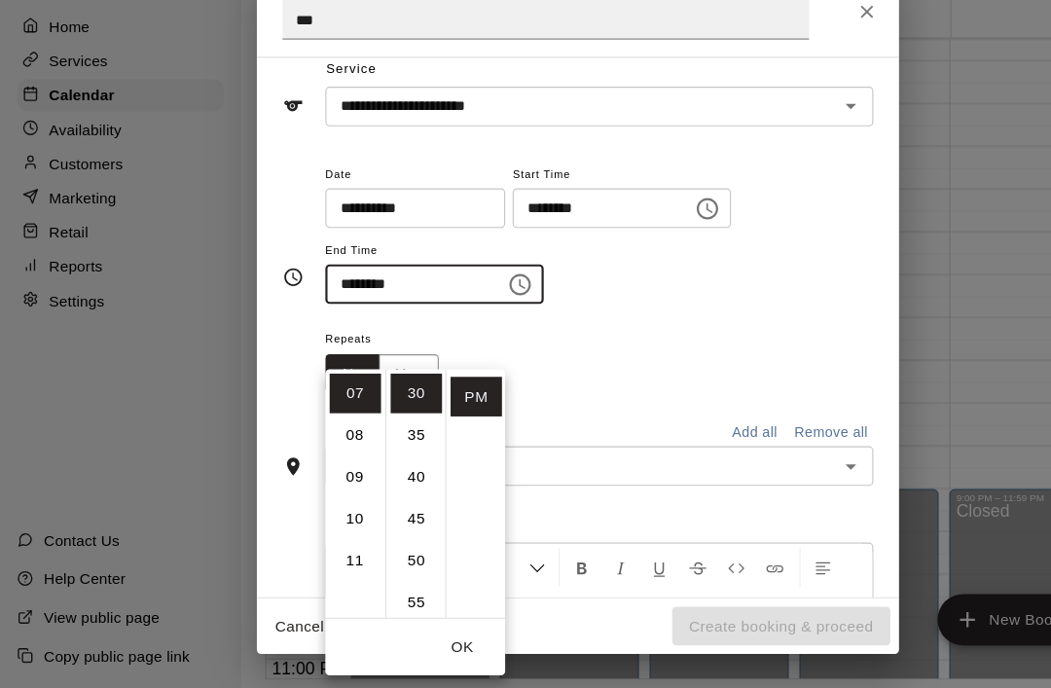
click at [432, 406] on li "PM" at bounding box center [433, 424] width 47 height 36
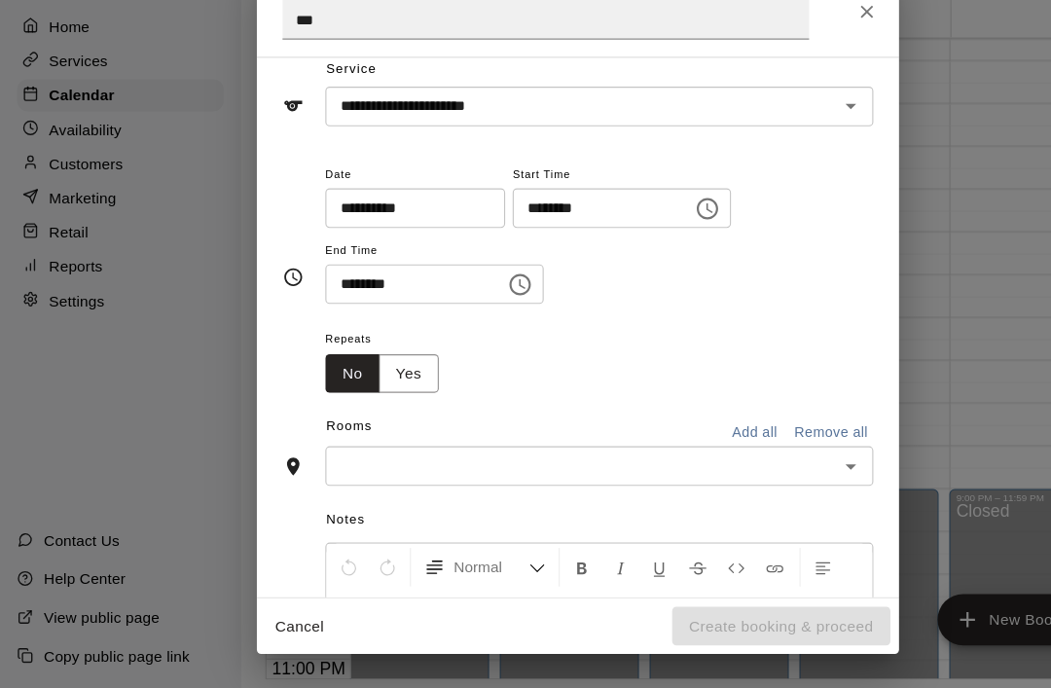
click at [784, 475] on icon "Open" at bounding box center [773, 486] width 23 height 23
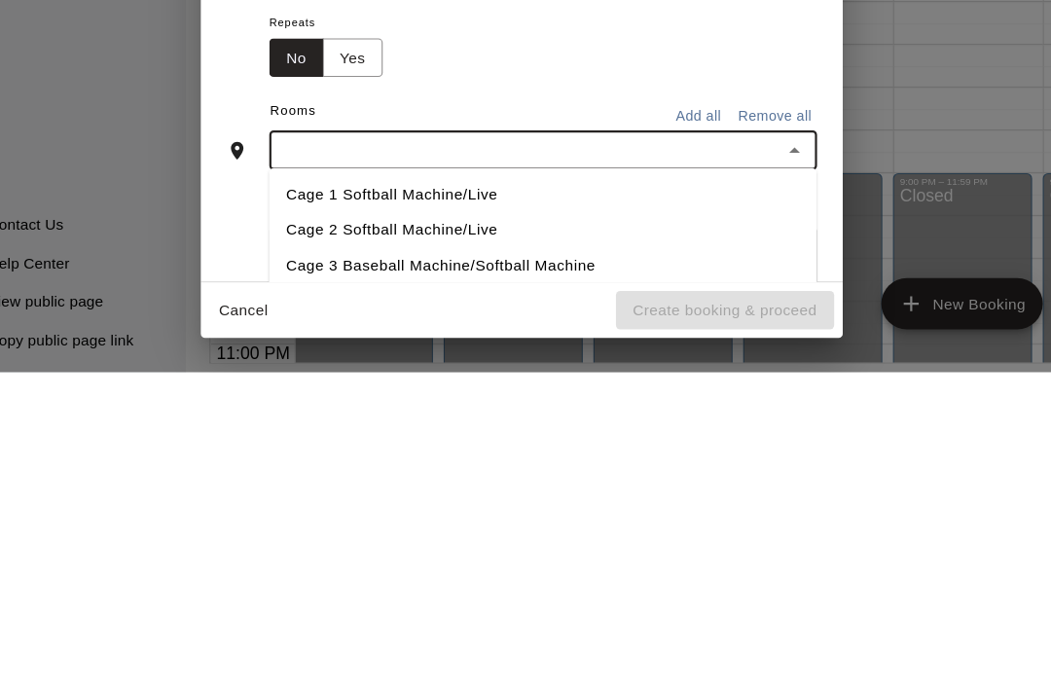
type input "*"
click at [296, 543] on li "Cage 2 Softball Machine/Live" at bounding box center [545, 559] width 498 height 32
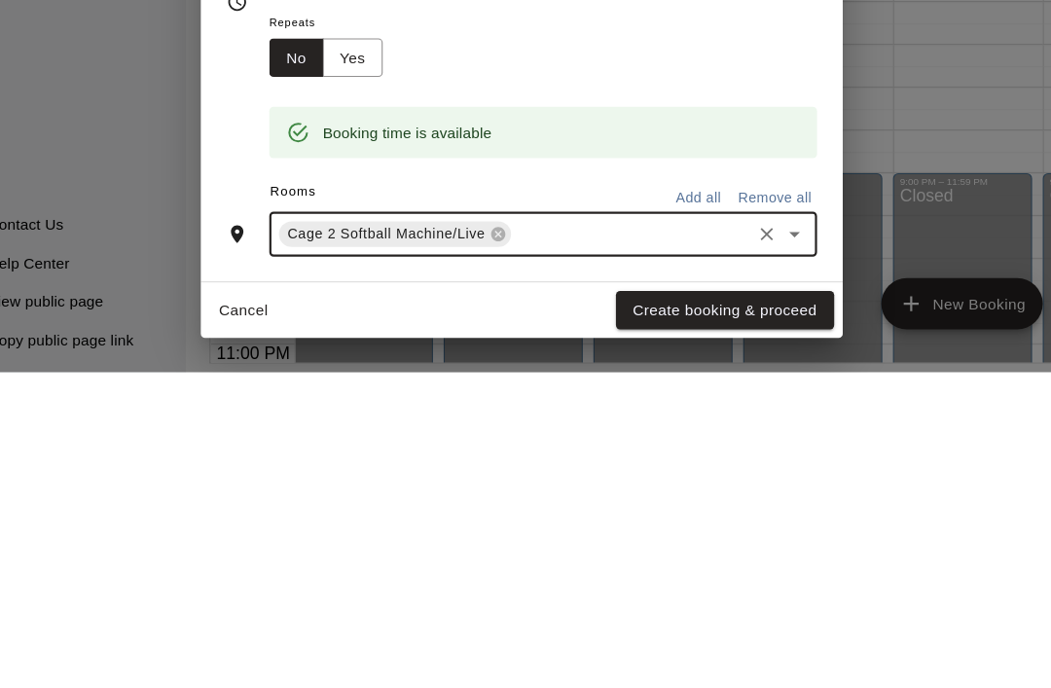
click at [762, 551] on icon "Open" at bounding box center [773, 562] width 23 height 23
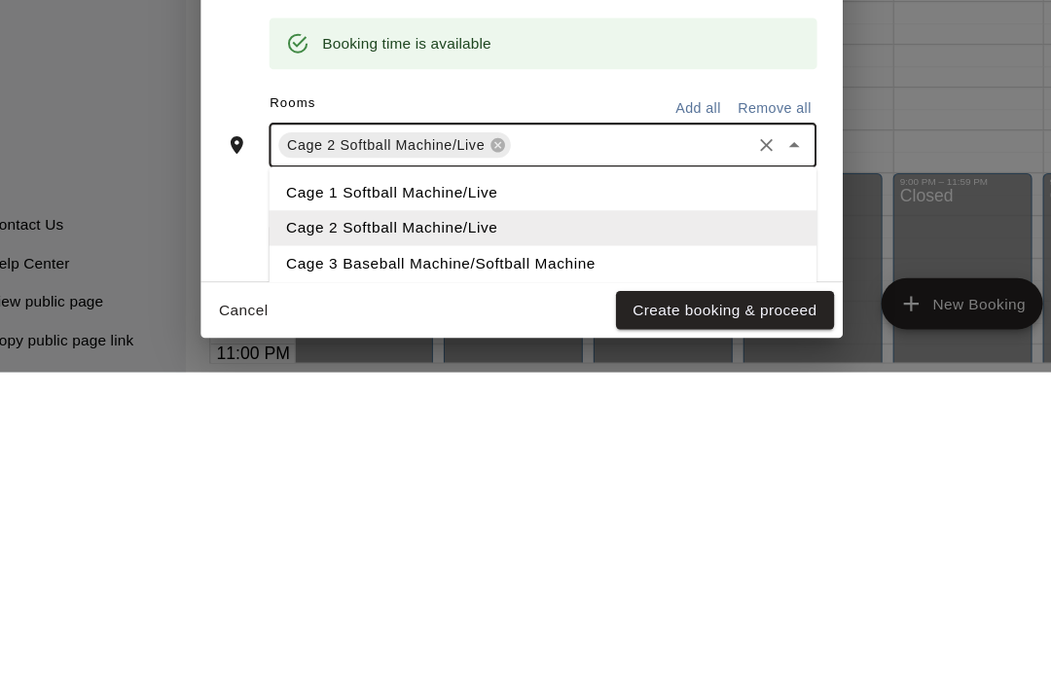
click at [296, 573] on li "Cage 3 Baseball Machine/Softball Machine" at bounding box center [545, 589] width 498 height 32
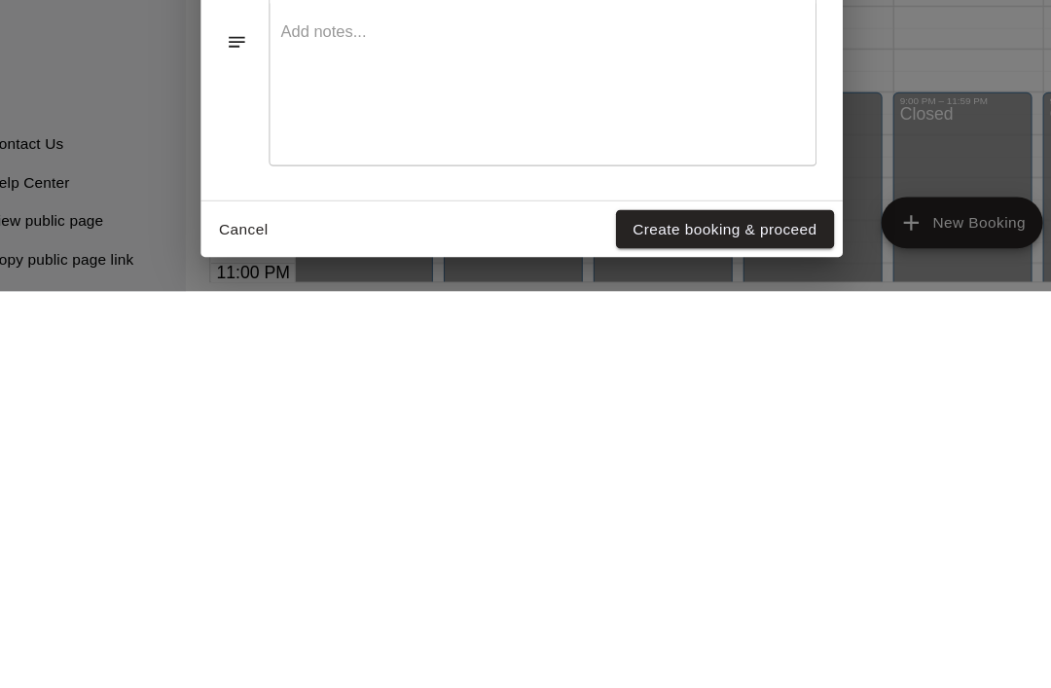
click at [675, 614] on button "Create booking & proceed" at bounding box center [710, 632] width 198 height 36
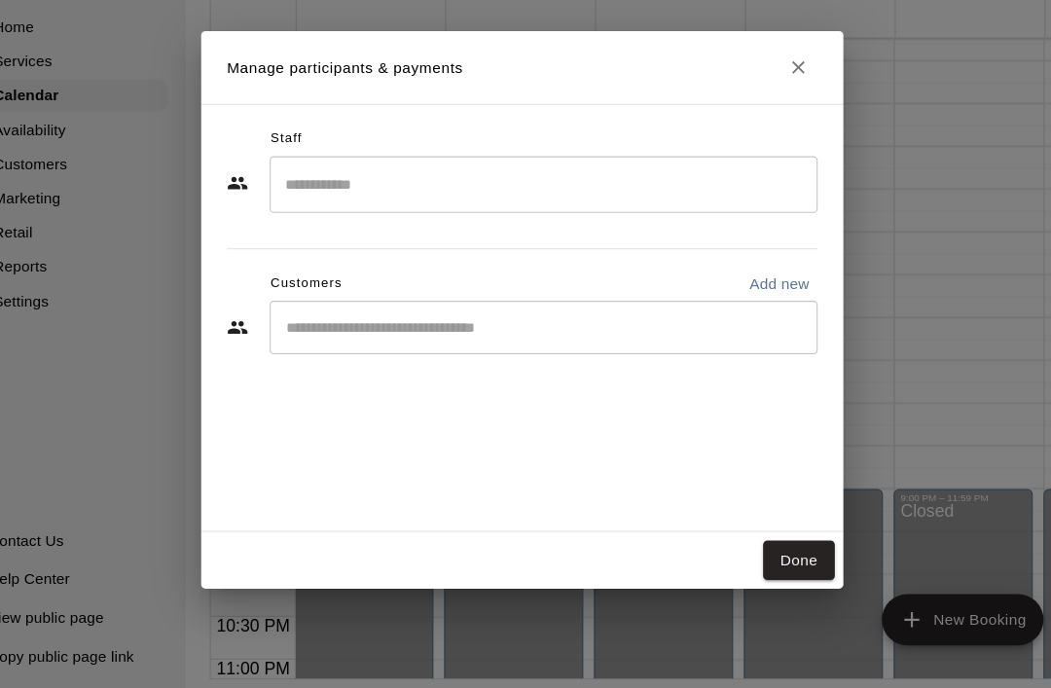
click at [744, 554] on button "Done" at bounding box center [776, 572] width 65 height 36
